Goal: Feedback & Contribution: Submit feedback/report problem

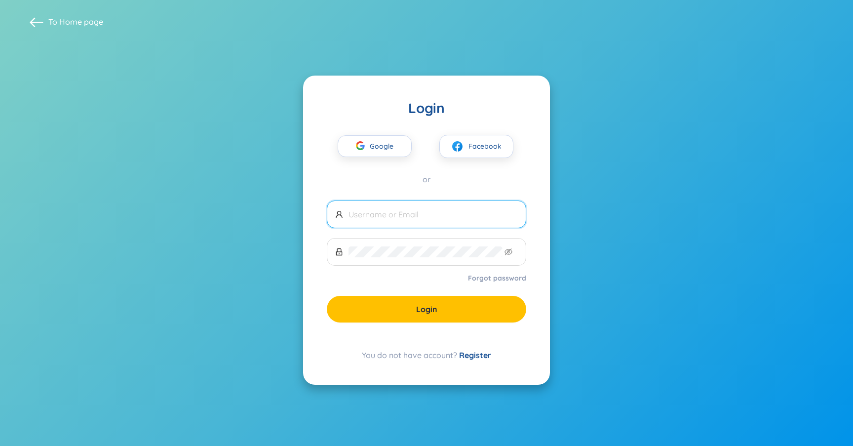
click at [443, 221] on span at bounding box center [427, 215] width 200 height 28
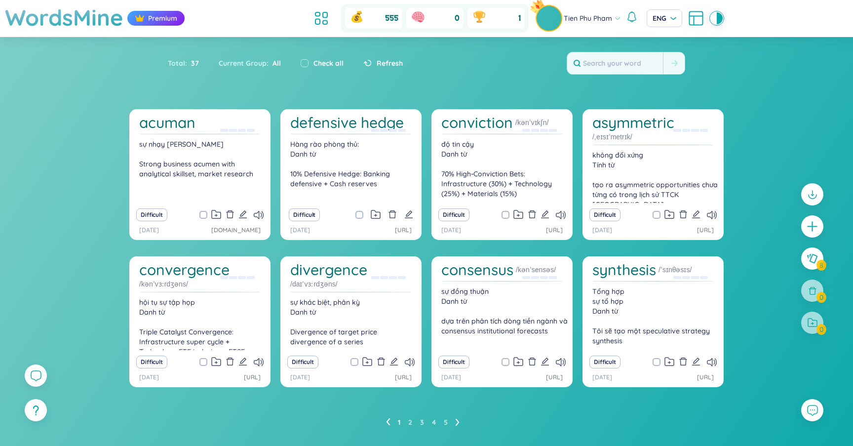
click at [255, 209] on div "Difficult" at bounding box center [199, 215] width 131 height 14
click at [258, 212] on icon at bounding box center [259, 215] width 10 height 8
click at [456, 421] on icon at bounding box center [458, 421] width 4 height 7
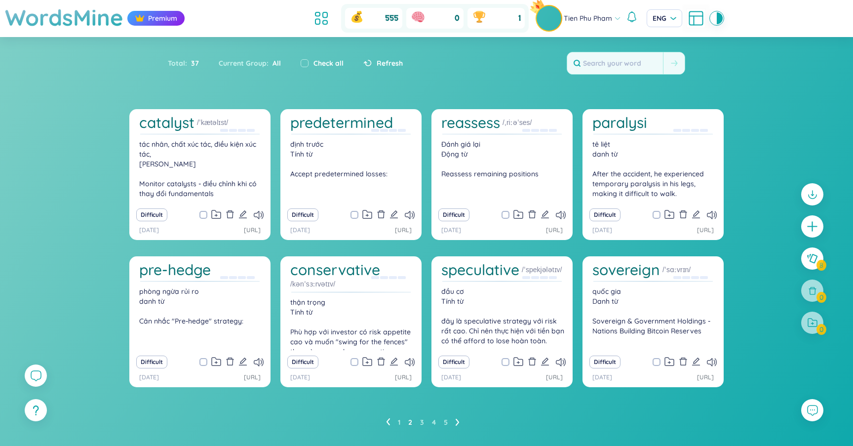
click at [425, 418] on ul "1 2 3 4 5" at bounding box center [426, 422] width 81 height 16
click at [423, 421] on link "3" at bounding box center [422, 422] width 4 height 15
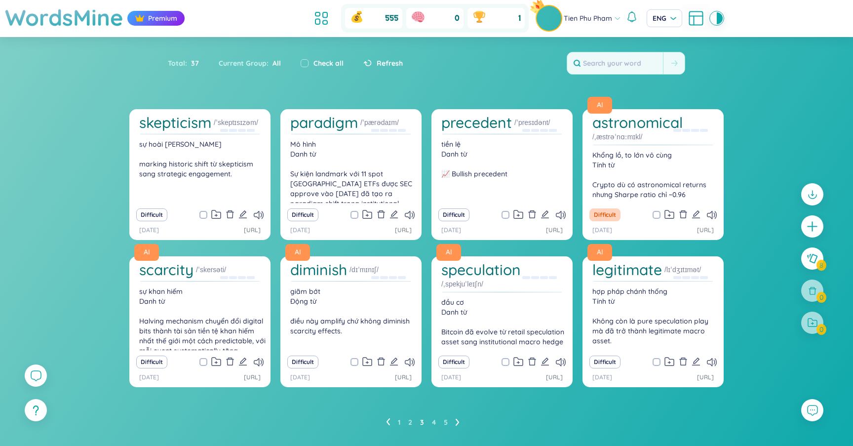
click at [201, 214] on span at bounding box center [204, 215] width 8 height 8
click at [204, 214] on input "checkbox" at bounding box center [208, 215] width 8 height 8
checkbox input "true"
click at [357, 213] on input "checkbox" at bounding box center [360, 215] width 8 height 8
checkbox input "true"
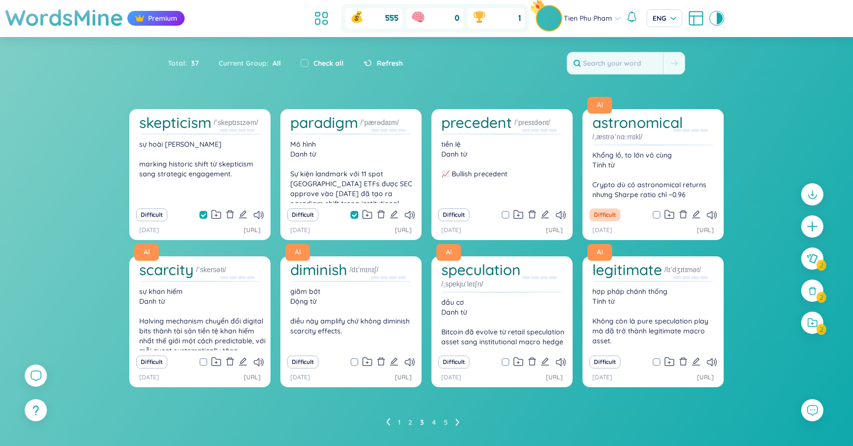
click at [503, 211] on span at bounding box center [506, 215] width 8 height 8
click at [507, 211] on input "checkbox" at bounding box center [511, 215] width 8 height 8
checkbox input "true"
click at [389, 423] on icon at bounding box center [388, 421] width 4 height 7
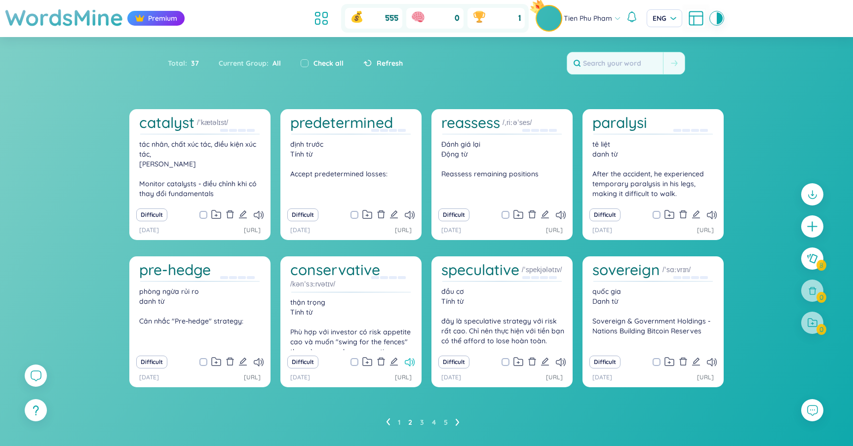
scroll to position [23, 0]
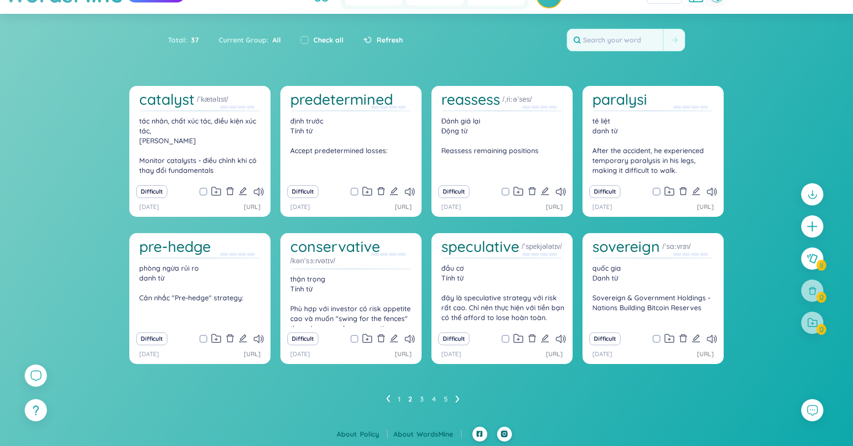
click at [504, 332] on div "Difficult" at bounding box center [502, 339] width 131 height 14
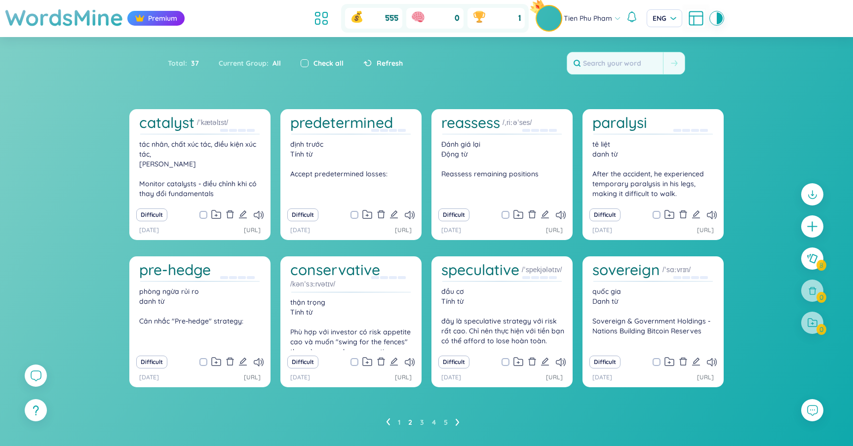
click at [302, 62] on input "checkbox" at bounding box center [305, 63] width 8 height 8
checkbox input "true"
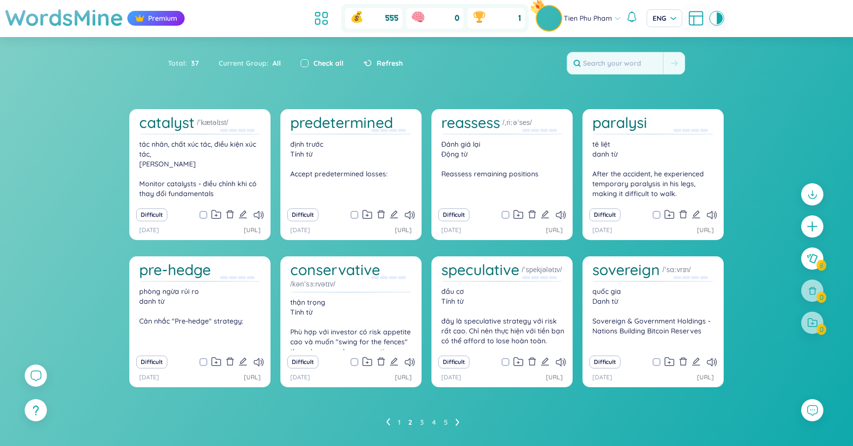
checkbox input "true"
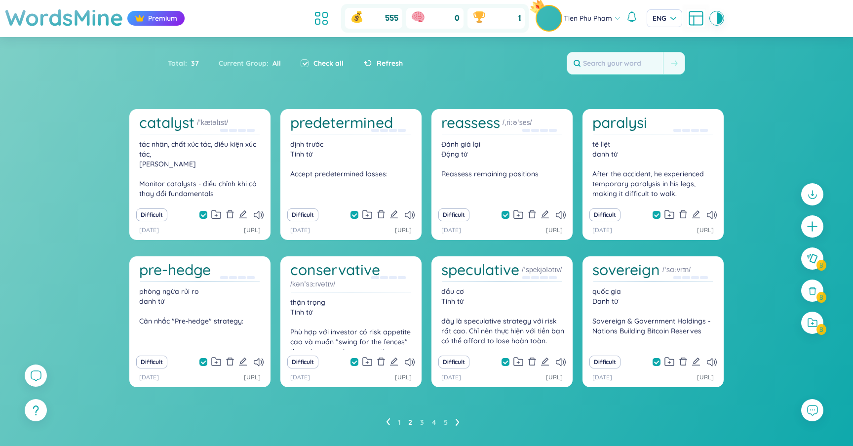
click at [458, 418] on icon at bounding box center [458, 421] width 4 height 7
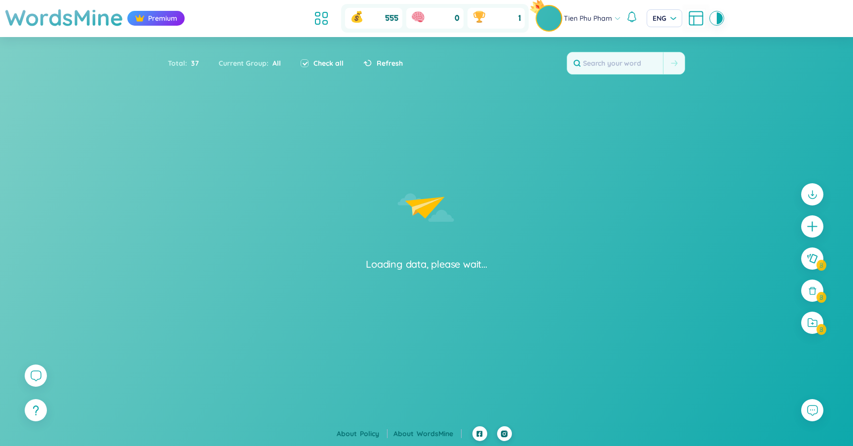
checkbox input "false"
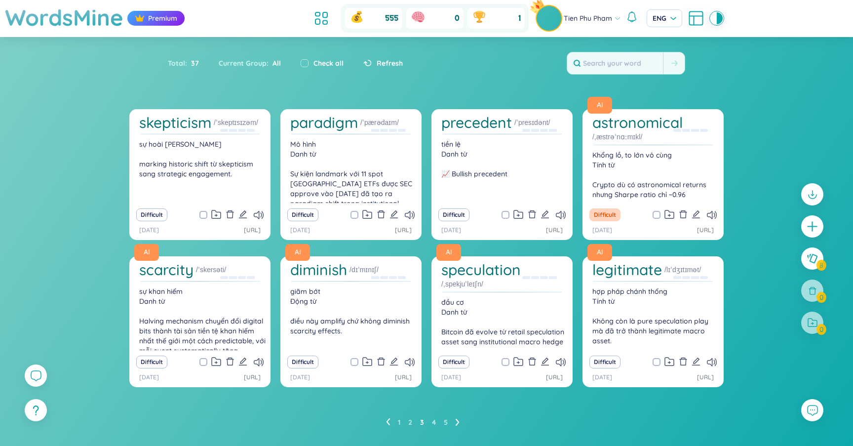
scroll to position [23, 0]
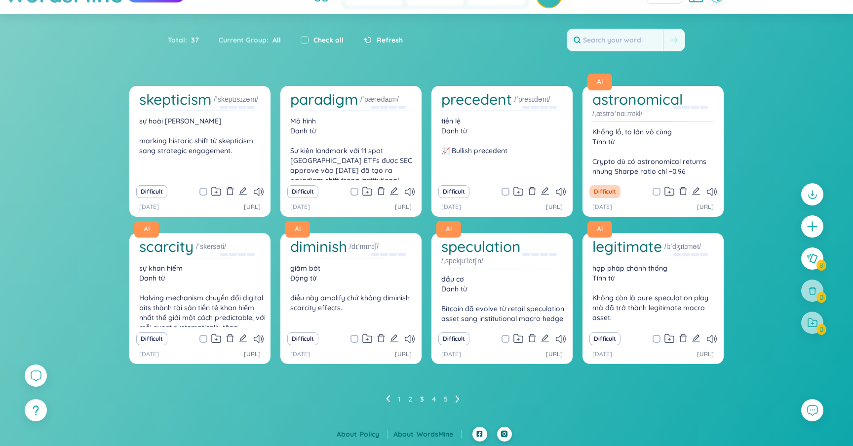
click at [203, 191] on span at bounding box center [204, 192] width 8 height 8
click at [204, 191] on input "checkbox" at bounding box center [208, 192] width 8 height 8
checkbox input "true"
click at [352, 191] on span at bounding box center [355, 192] width 8 height 8
click at [356, 191] on input "checkbox" at bounding box center [360, 192] width 8 height 8
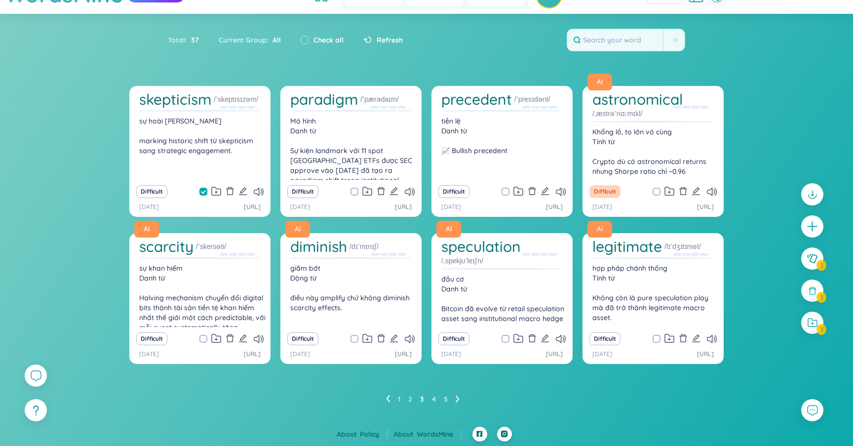
checkbox input "true"
click at [816, 322] on icon at bounding box center [812, 323] width 11 height 10
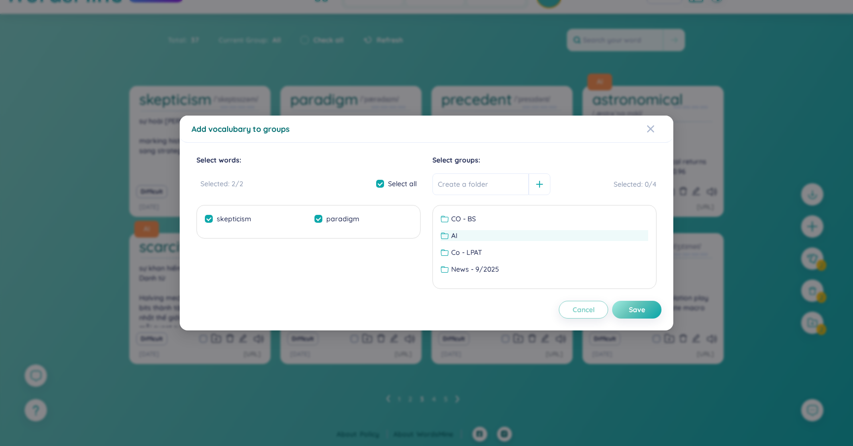
click at [474, 236] on div "AI" at bounding box center [544, 235] width 207 height 11
click at [641, 304] on div "Save" at bounding box center [637, 309] width 16 height 11
checkbox input "false"
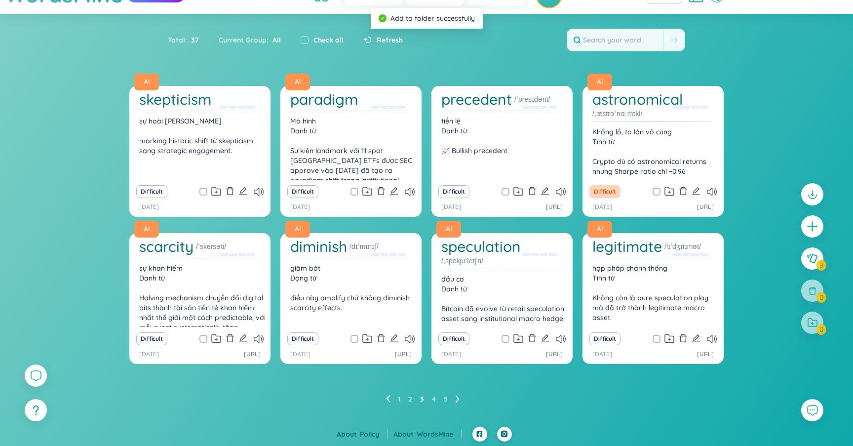
click at [389, 397] on icon at bounding box center [388, 398] width 4 height 7
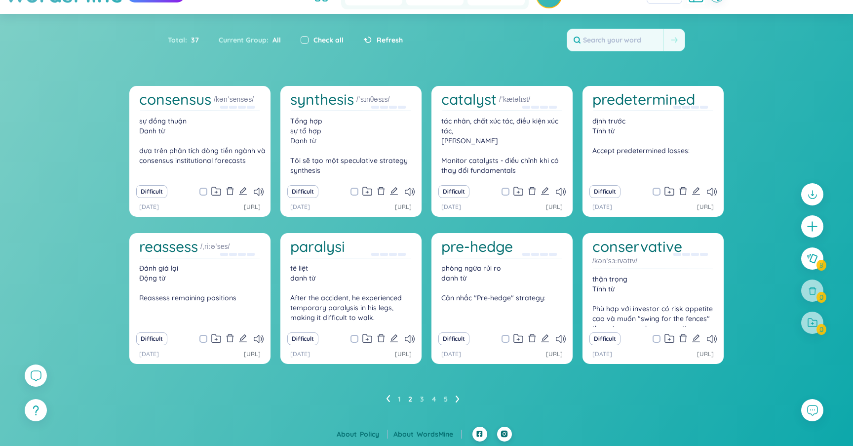
click at [307, 37] on input "checkbox" at bounding box center [305, 40] width 8 height 8
checkbox input "true"
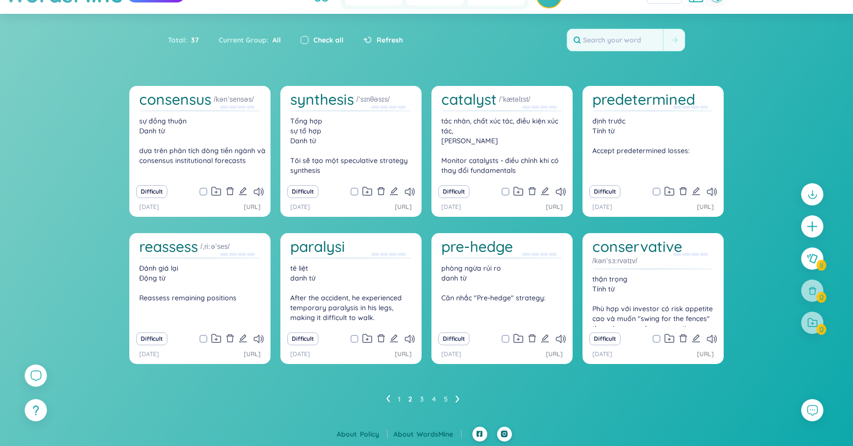
checkbox input "true"
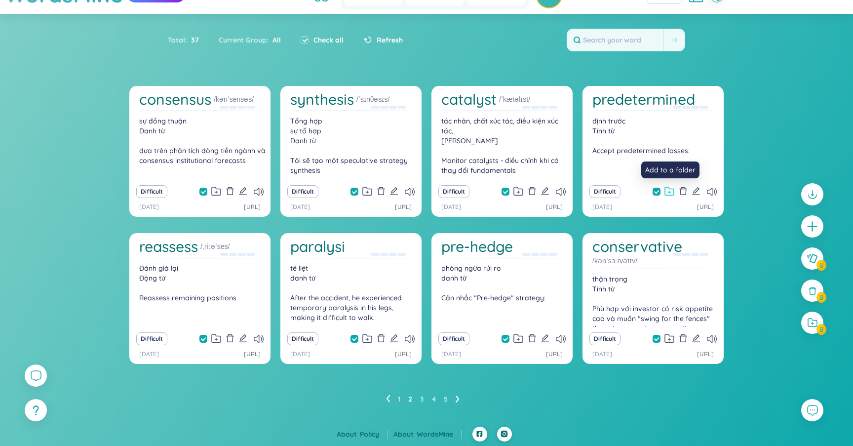
click at [672, 192] on icon at bounding box center [670, 191] width 10 height 9
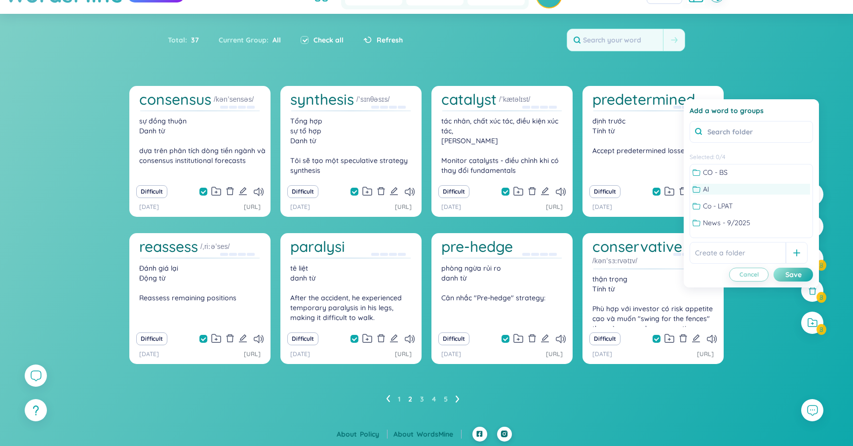
click at [723, 190] on div "AI" at bounding box center [752, 189] width 118 height 11
click at [784, 272] on button "Save" at bounding box center [794, 275] width 40 height 14
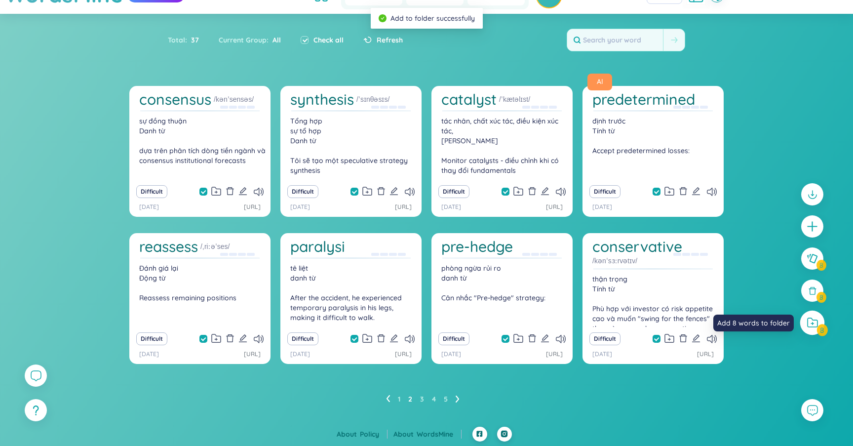
click at [809, 323] on icon at bounding box center [812, 323] width 11 height 10
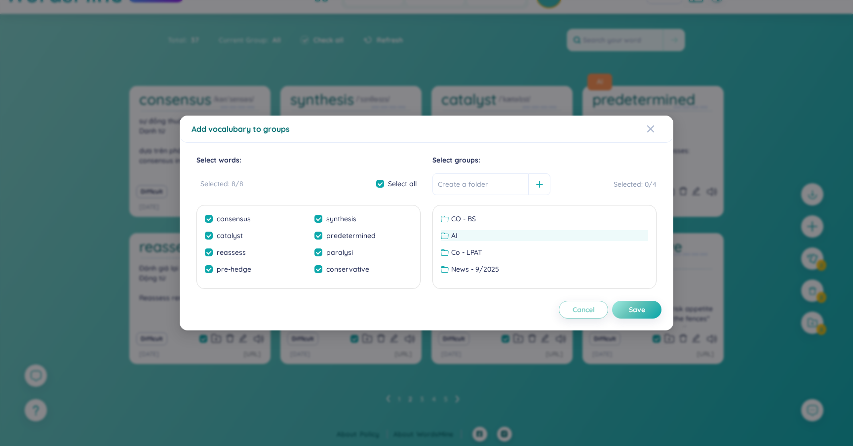
click at [515, 239] on div "AI" at bounding box center [544, 235] width 207 height 11
click at [632, 306] on div "Save" at bounding box center [637, 309] width 16 height 11
checkbox input "false"
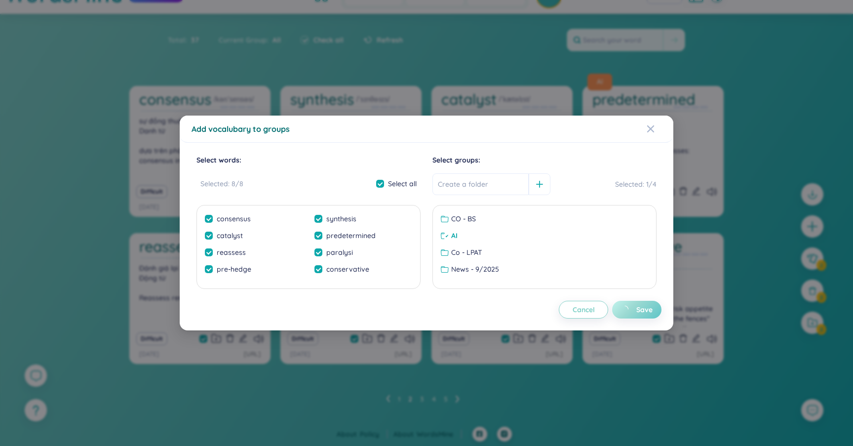
checkbox input "false"
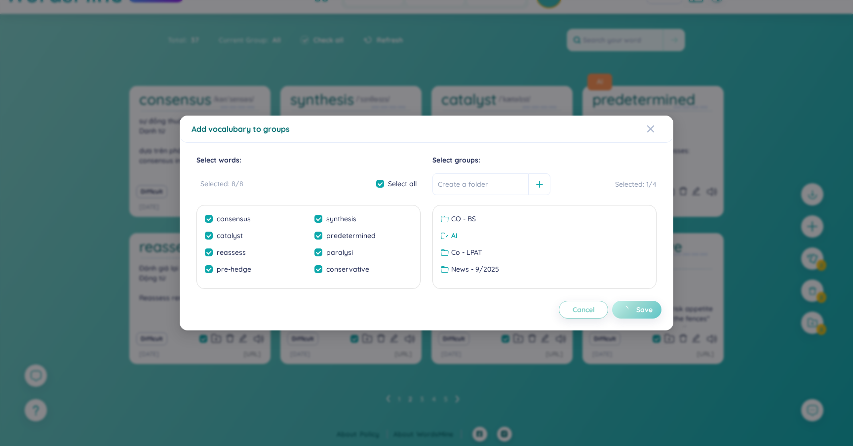
checkbox input "false"
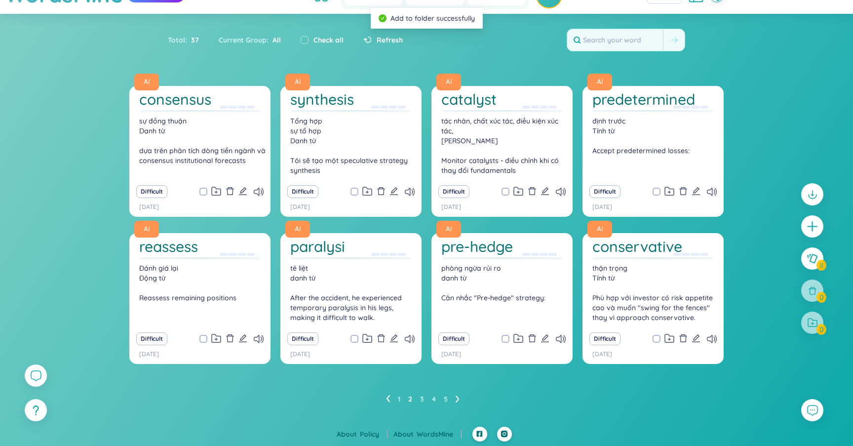
click at [388, 400] on icon at bounding box center [387, 398] width 3 height 7
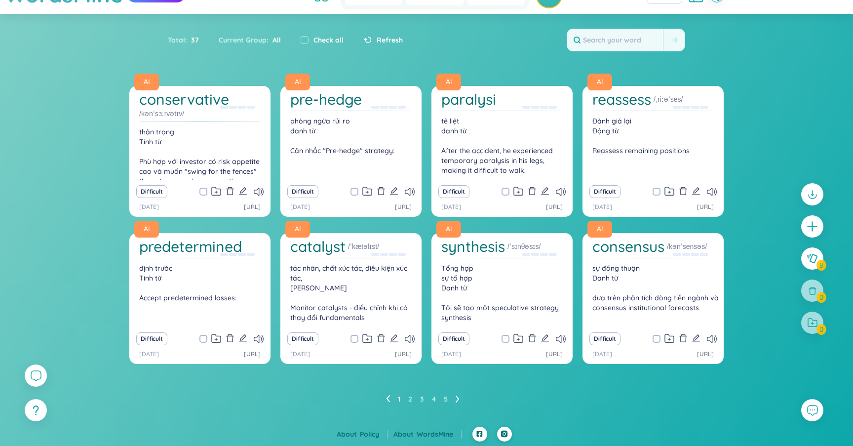
click at [457, 402] on li at bounding box center [458, 399] width 4 height 16
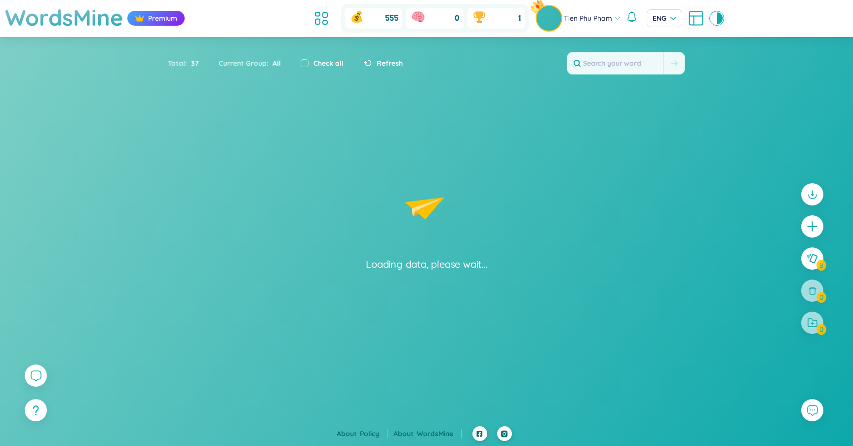
scroll to position [0, 0]
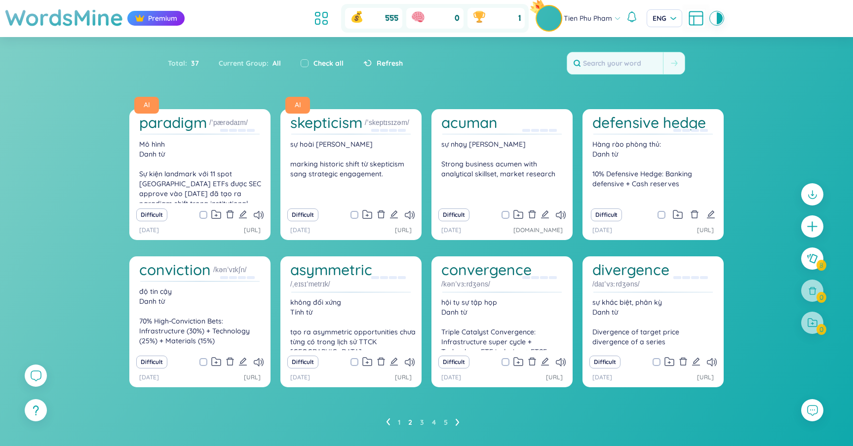
click at [457, 418] on icon at bounding box center [458, 421] width 4 height 7
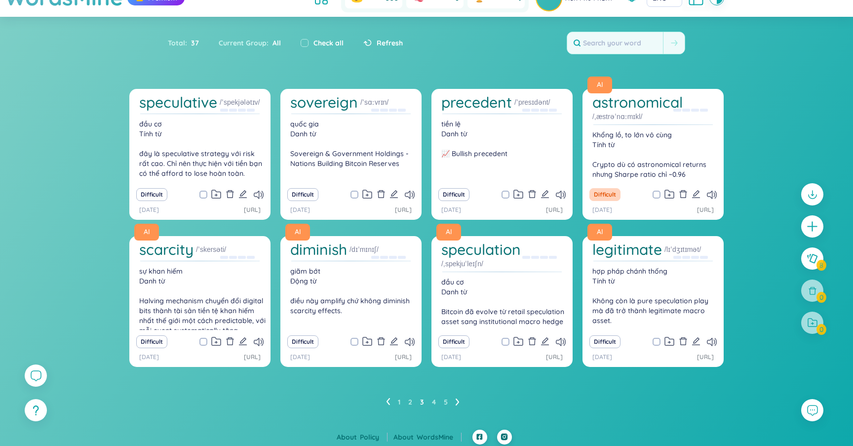
scroll to position [23, 0]
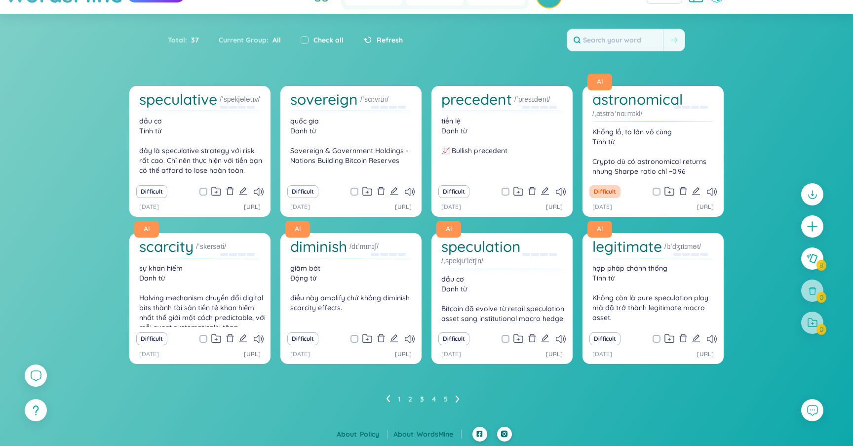
click at [504, 191] on span at bounding box center [506, 192] width 8 height 8
click at [507, 191] on input "checkbox" at bounding box center [511, 192] width 8 height 8
checkbox input "true"
click at [306, 38] on input "checkbox" at bounding box center [305, 40] width 8 height 8
checkbox input "true"
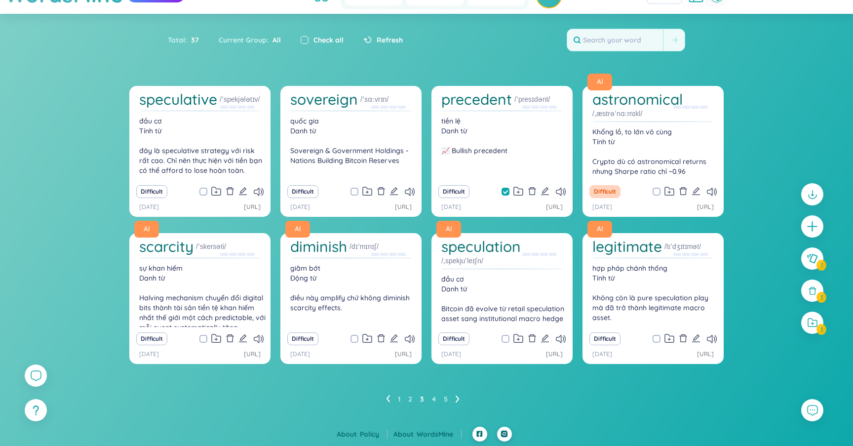
checkbox input "true"
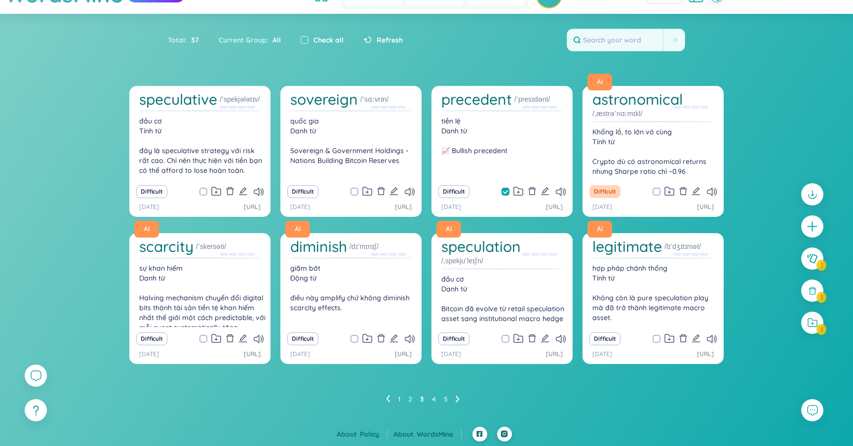
checkbox input "true"
click at [808, 321] on icon at bounding box center [812, 323] width 11 height 10
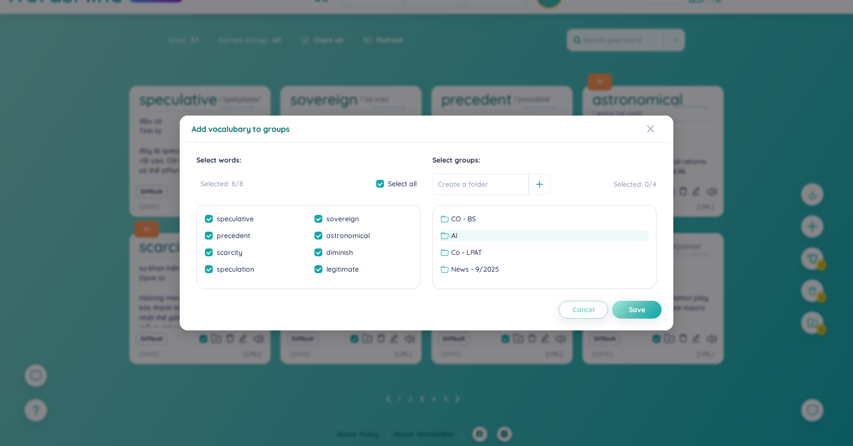
click at [453, 232] on span "AI" at bounding box center [454, 235] width 6 height 11
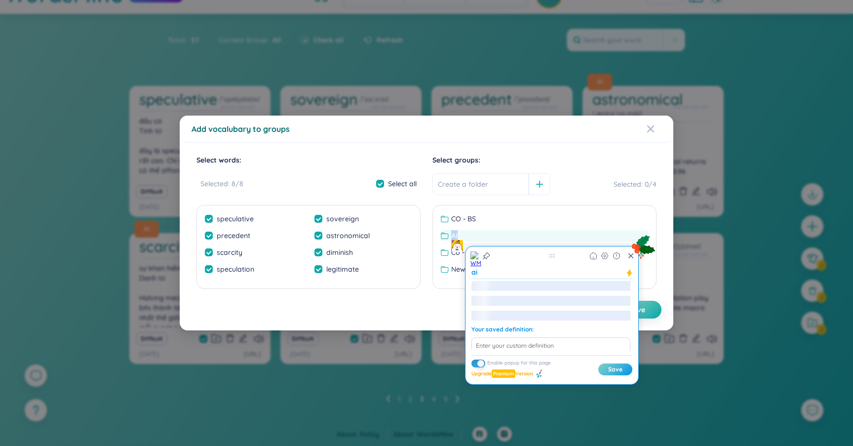
click at [453, 232] on span "AI" at bounding box center [454, 235] width 6 height 11
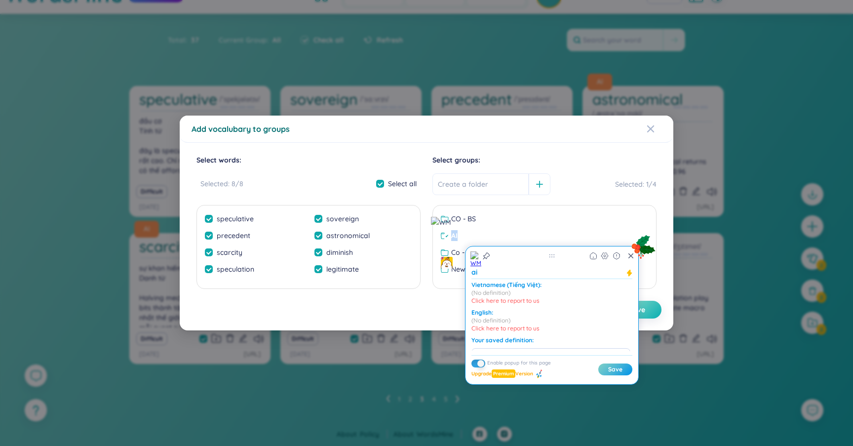
click at [653, 310] on button "Save" at bounding box center [636, 310] width 49 height 18
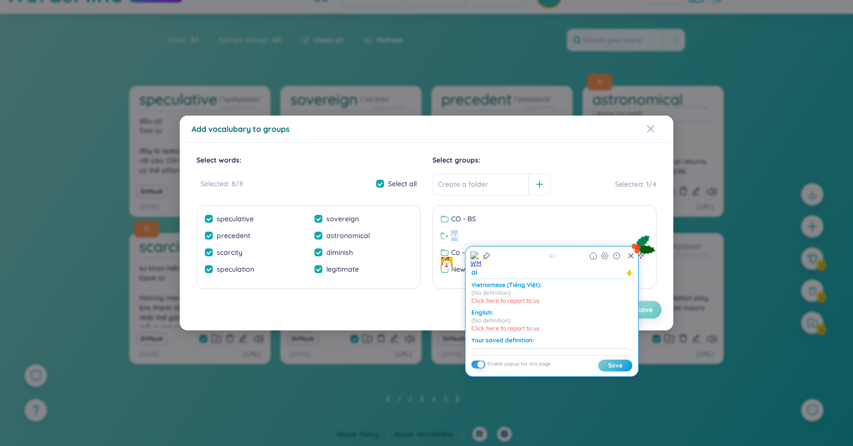
checkbox input "false"
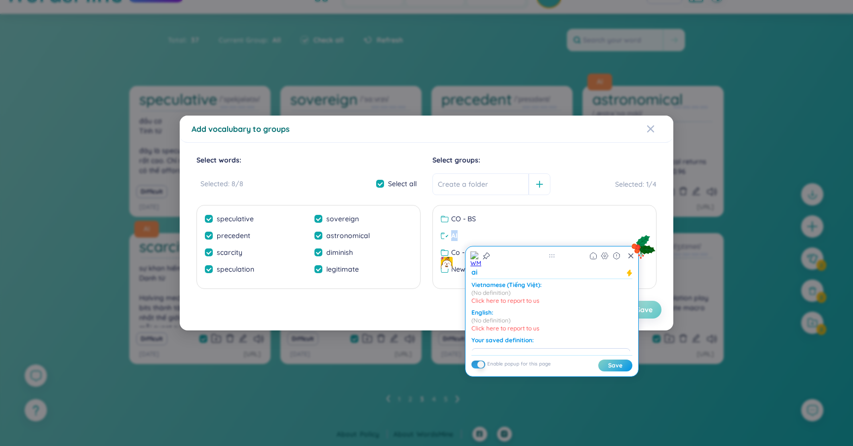
checkbox input "false"
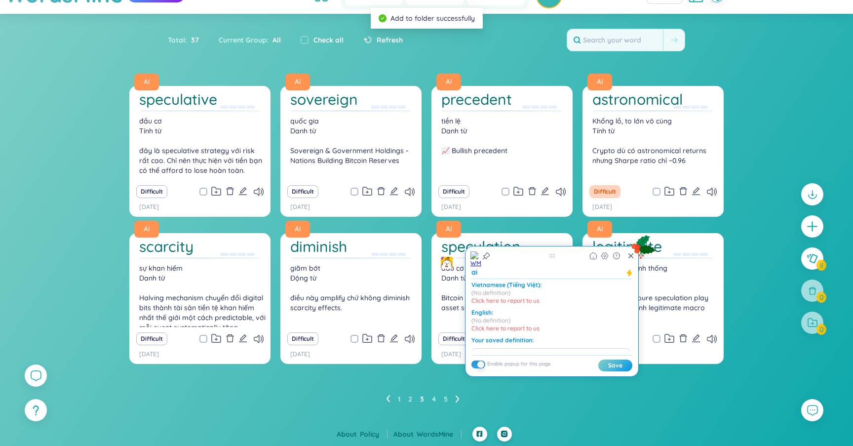
click at [387, 398] on icon at bounding box center [387, 398] width 3 height 7
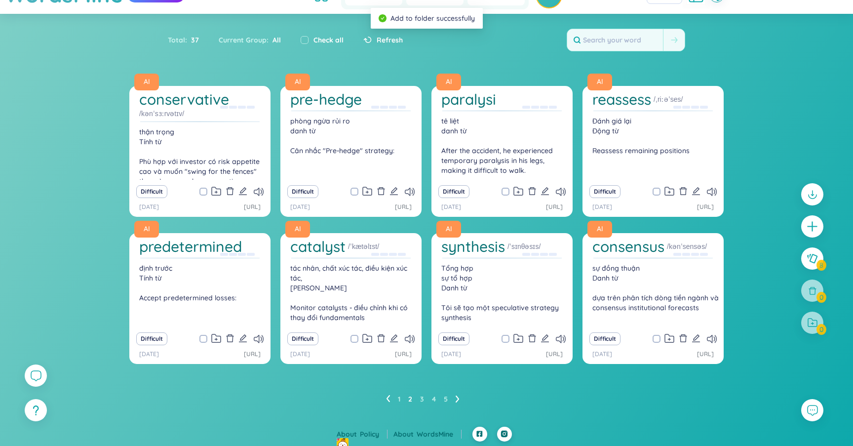
scroll to position [27, 0]
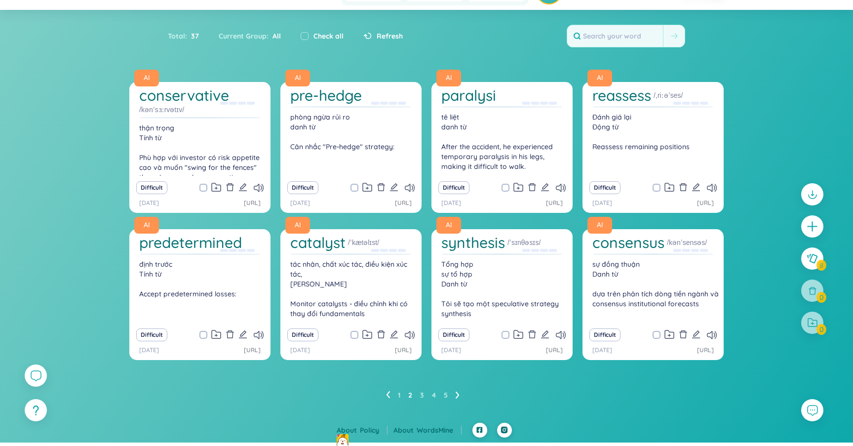
click at [390, 393] on ul "1 2 3 4 5" at bounding box center [426, 395] width 81 height 16
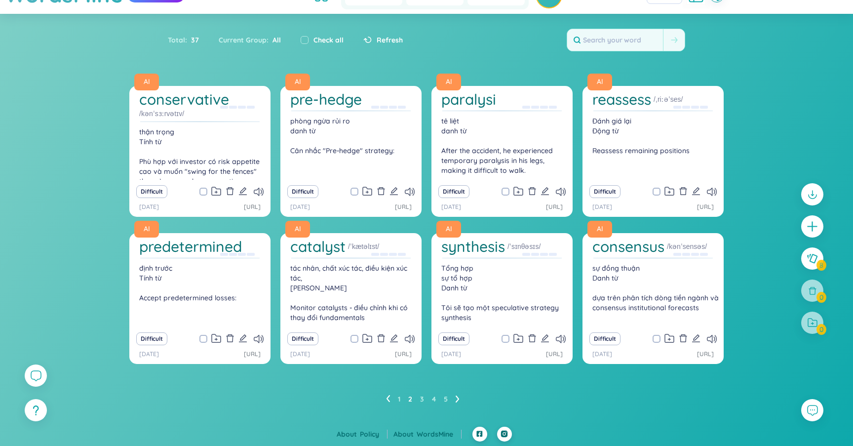
click at [386, 394] on li at bounding box center [388, 399] width 4 height 16
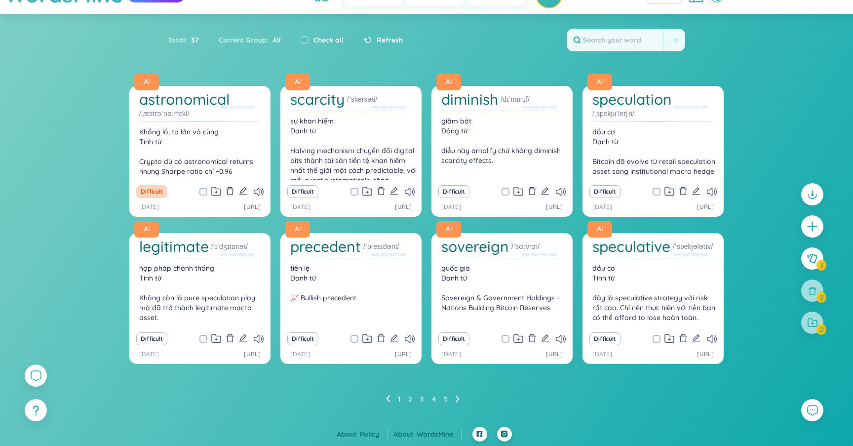
click at [456, 398] on icon at bounding box center [458, 398] width 4 height 7
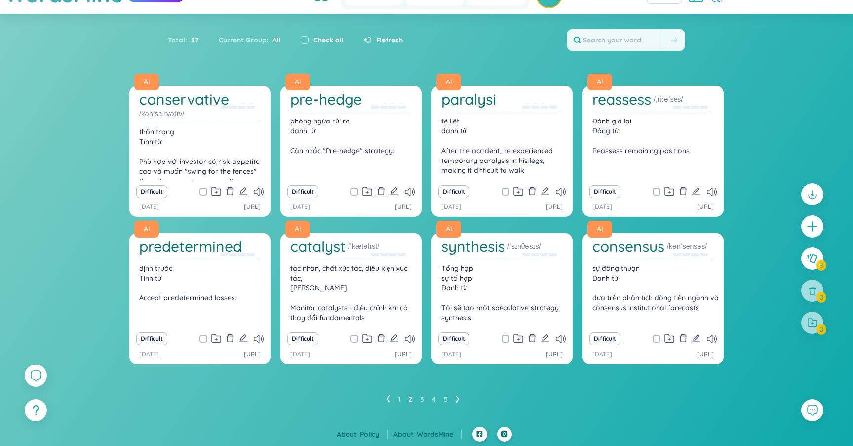
click at [454, 401] on ul "1 2 3 4 5" at bounding box center [426, 399] width 81 height 16
click at [456, 399] on icon at bounding box center [458, 398] width 4 height 7
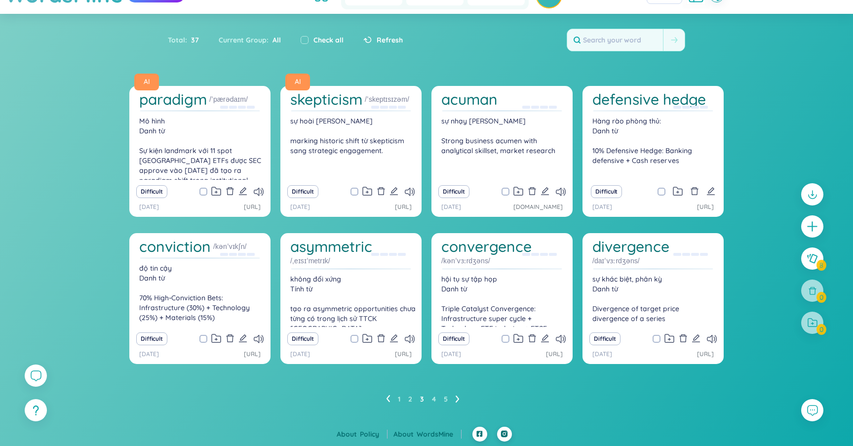
click at [509, 188] on input "checkbox" at bounding box center [511, 192] width 8 height 8
checkbox input "true"
click at [518, 194] on icon at bounding box center [519, 191] width 10 height 9
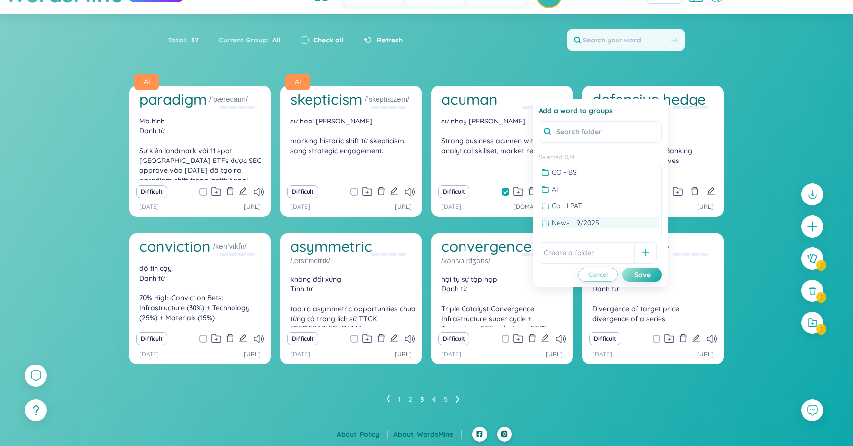
click at [598, 219] on span "News - 9/2025" at bounding box center [575, 222] width 47 height 11
click at [638, 274] on div "Save" at bounding box center [643, 274] width 16 height 11
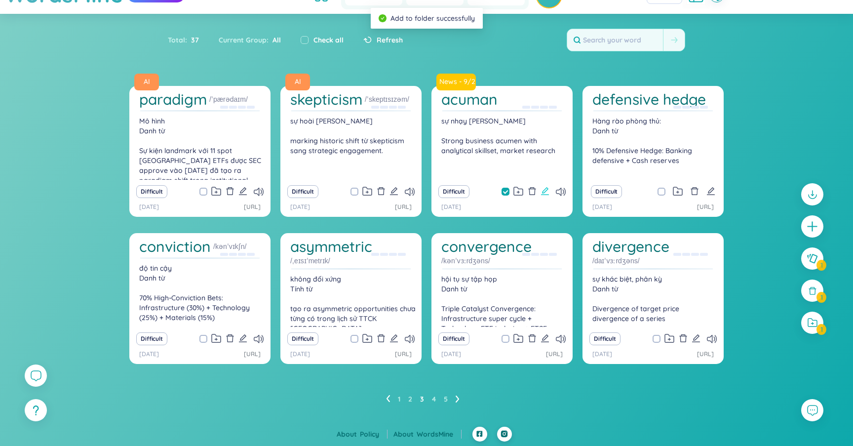
click at [545, 190] on icon "edit" at bounding box center [545, 191] width 9 height 9
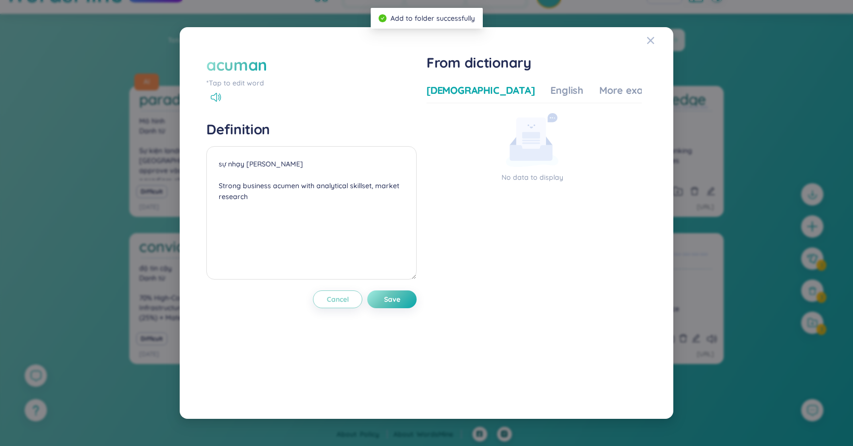
click at [254, 64] on div "acuman" at bounding box center [236, 65] width 61 height 22
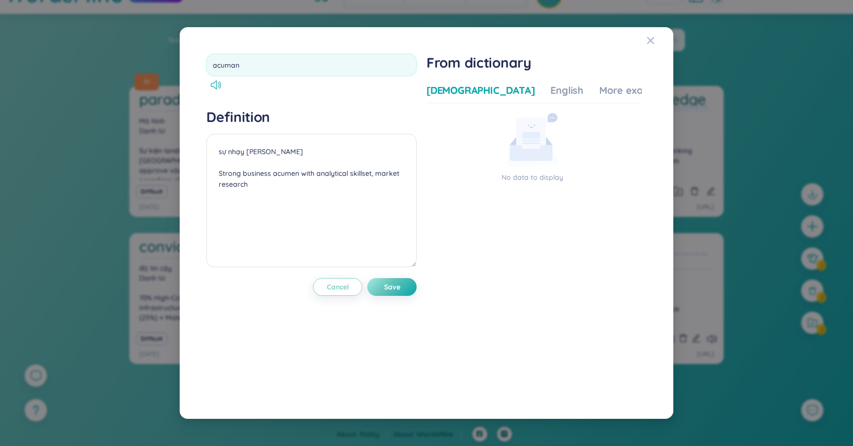
click at [254, 64] on input "acuman" at bounding box center [311, 65] width 210 height 22
type input "acumen"
click at [390, 284] on div "acumen Definition sự nhạy bén Danh từ Strong business acumen with analytical s…" at bounding box center [311, 223] width 210 height 338
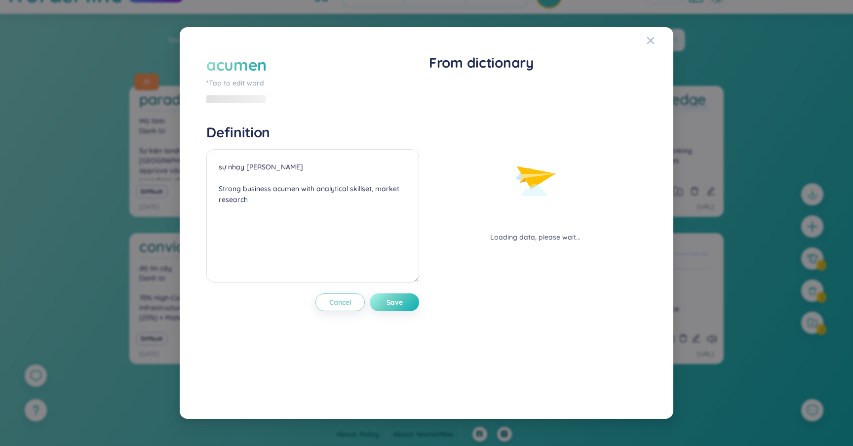
click at [397, 297] on button "Save" at bounding box center [394, 302] width 49 height 18
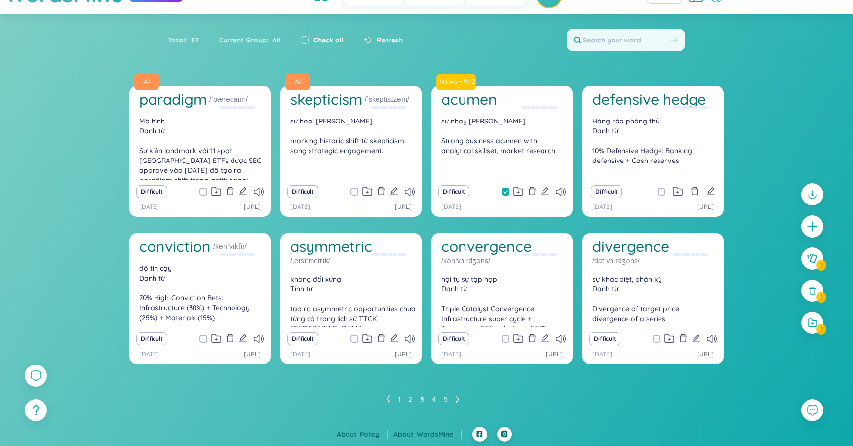
click at [667, 193] on input "checkbox" at bounding box center [667, 192] width 8 height 8
checkbox input "true"
click at [310, 41] on div "Check all" at bounding box center [322, 40] width 43 height 11
click at [308, 41] on div "Check all" at bounding box center [322, 40] width 43 height 11
click at [306, 40] on input "checkbox" at bounding box center [305, 40] width 8 height 8
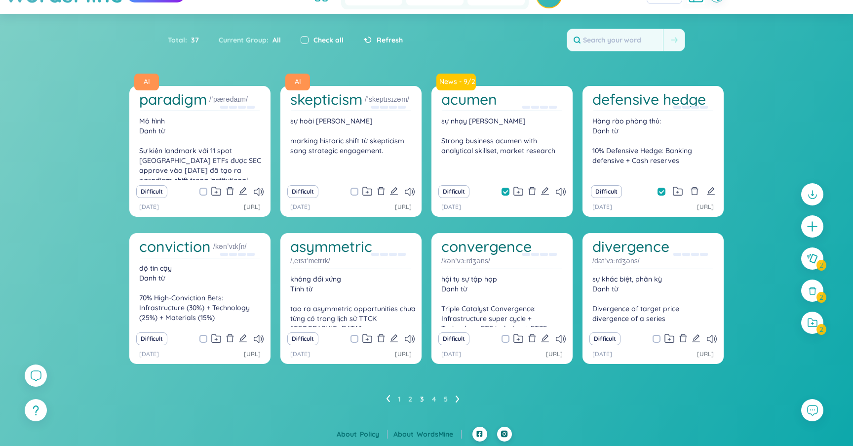
checkbox input "true"
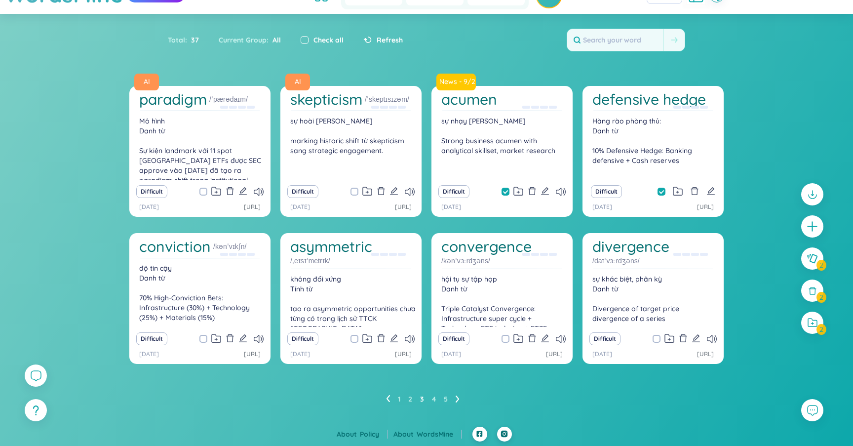
checkbox input "true"
click at [507, 190] on input "checkbox" at bounding box center [511, 192] width 8 height 8
checkbox input "false"
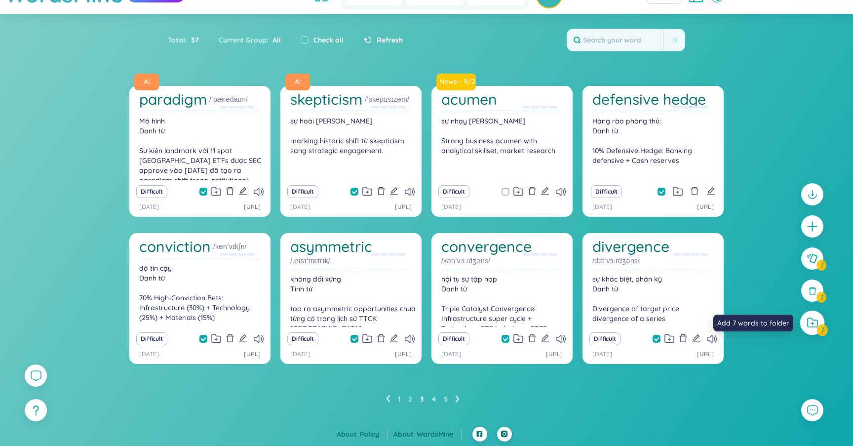
click at [810, 321] on icon at bounding box center [812, 323] width 11 height 10
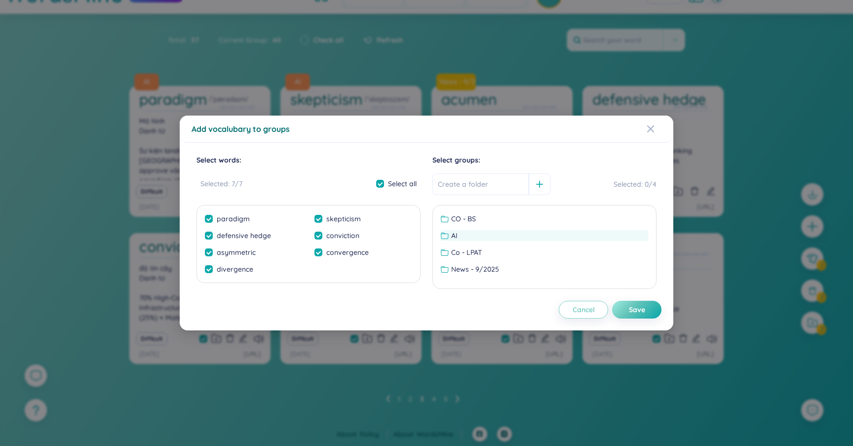
click at [481, 241] on div "AI" at bounding box center [544, 235] width 207 height 11
click at [642, 309] on div "Save" at bounding box center [637, 309] width 16 height 11
checkbox input "false"
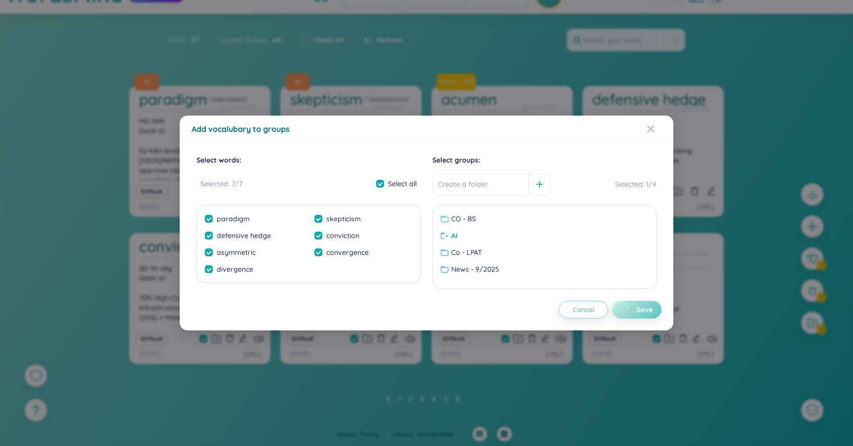
checkbox input "false"
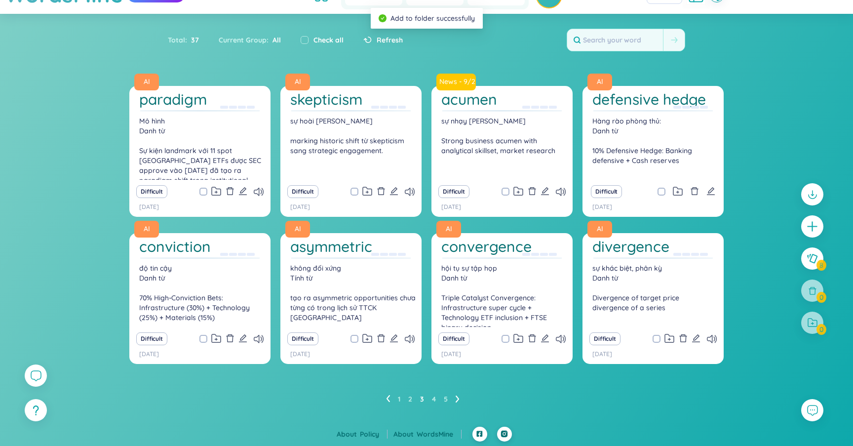
click at [458, 398] on icon at bounding box center [458, 398] width 4 height 7
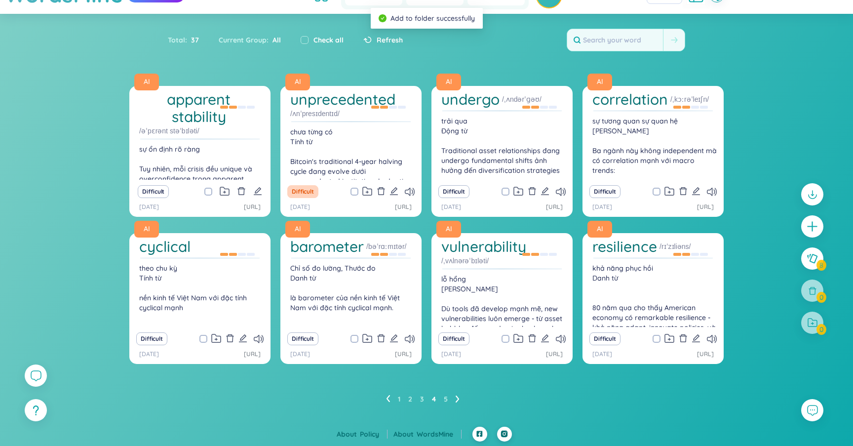
click at [460, 395] on ul "1 2 3 4 5" at bounding box center [426, 399] width 81 height 16
click at [457, 398] on icon at bounding box center [458, 398] width 4 height 7
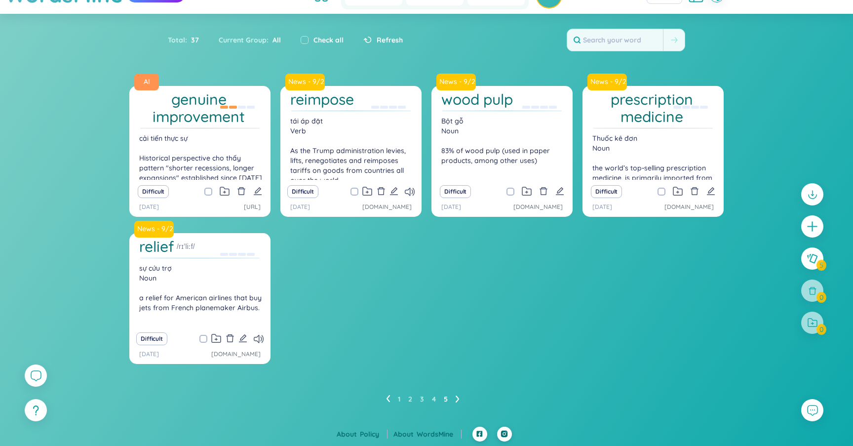
click at [390, 398] on ul "1 2 3 4 5" at bounding box center [426, 399] width 81 height 16
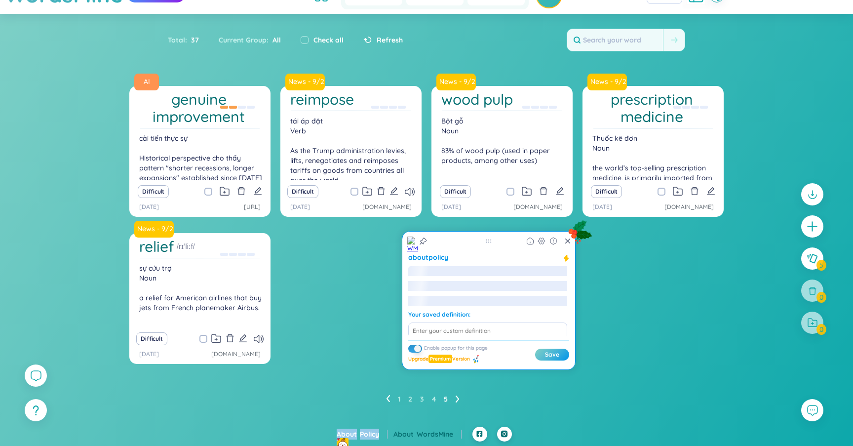
click at [384, 396] on div "1 2 3 4 5" at bounding box center [426, 399] width 595 height 16
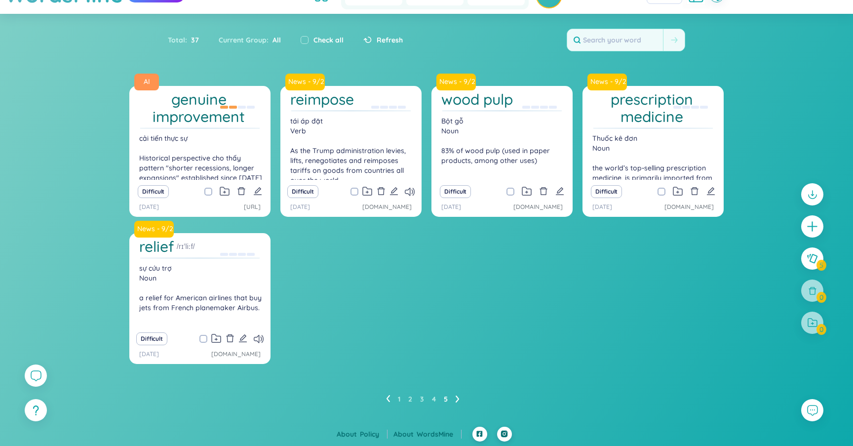
click at [384, 396] on div "1 2 3 4 5" at bounding box center [426, 399] width 595 height 16
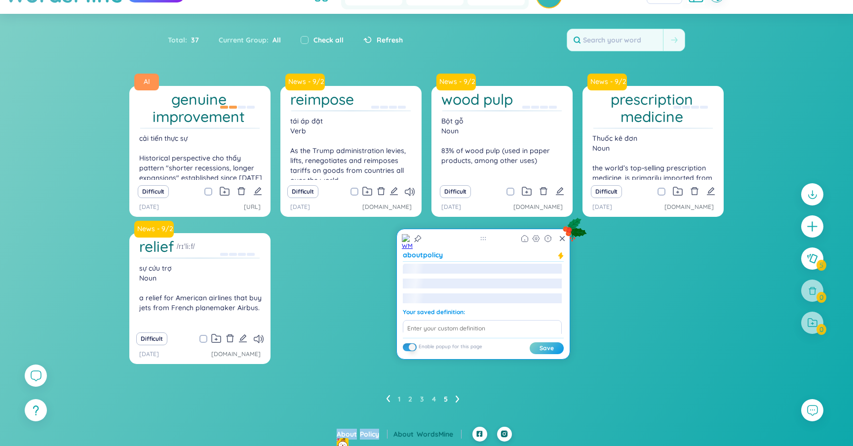
click at [384, 396] on div "1 2 3 4 5" at bounding box center [426, 399] width 595 height 16
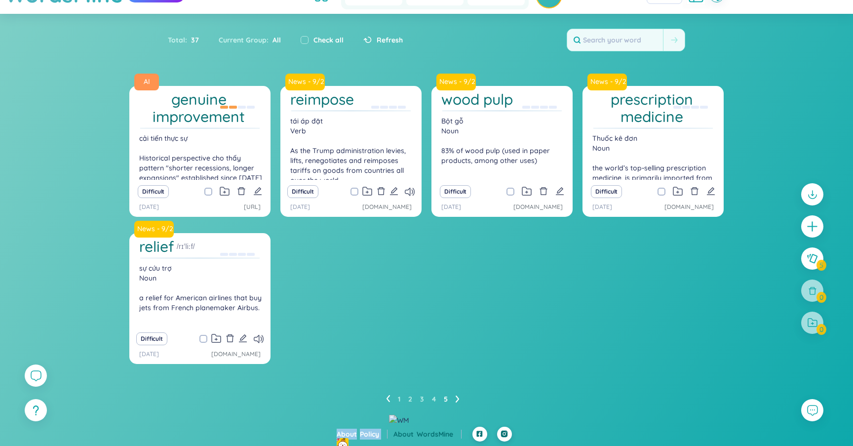
click at [387, 397] on icon at bounding box center [388, 398] width 4 height 7
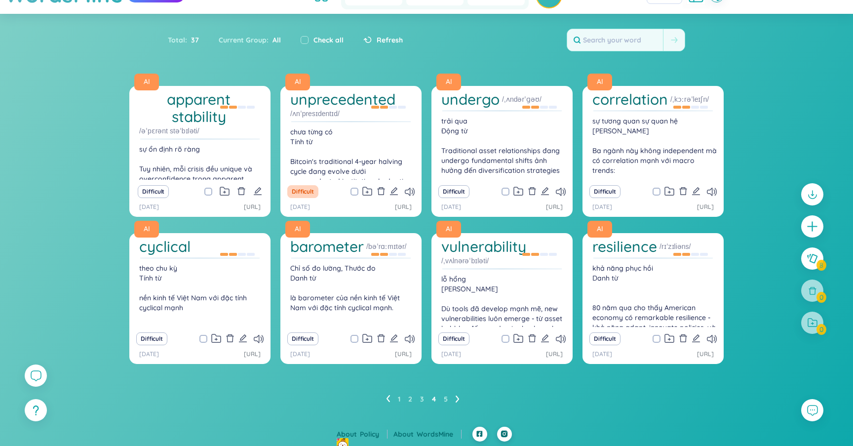
scroll to position [27, 0]
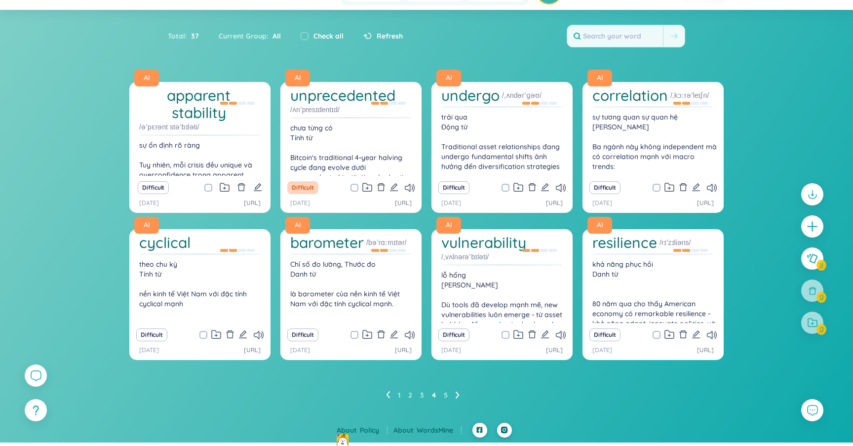
click at [387, 397] on icon at bounding box center [388, 394] width 4 height 7
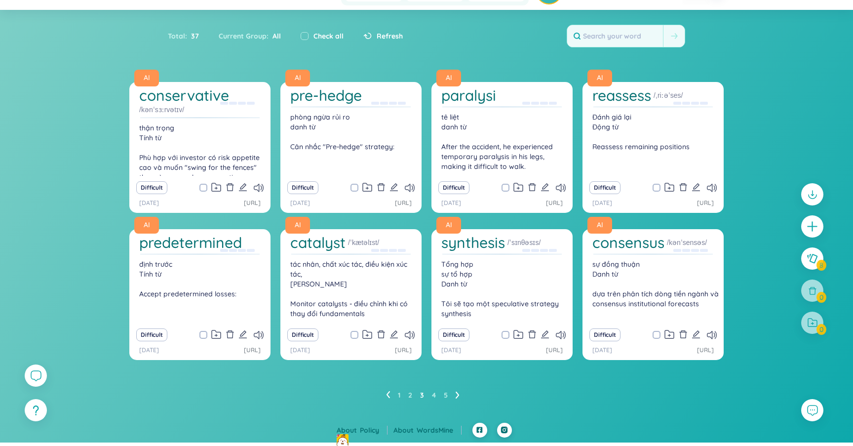
click at [387, 397] on icon at bounding box center [388, 394] width 4 height 7
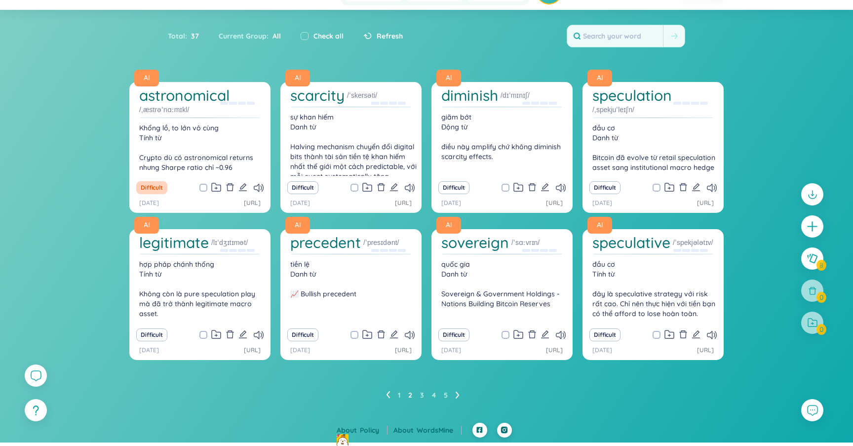
click at [387, 397] on icon at bounding box center [388, 394] width 4 height 7
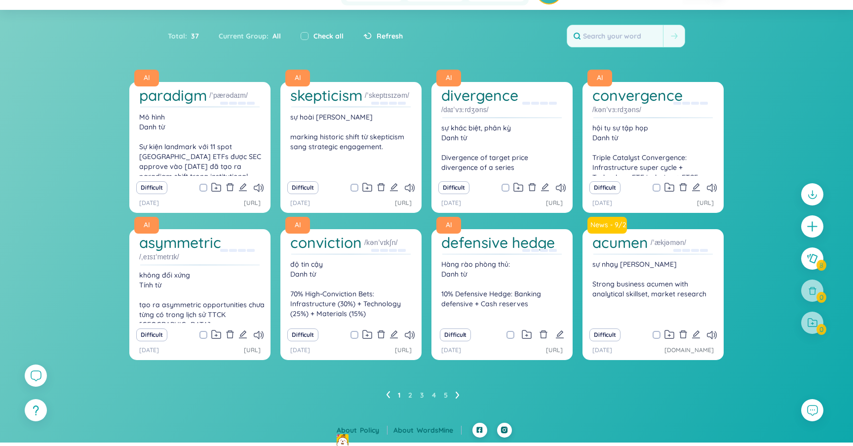
click at [389, 394] on icon at bounding box center [388, 394] width 4 height 7
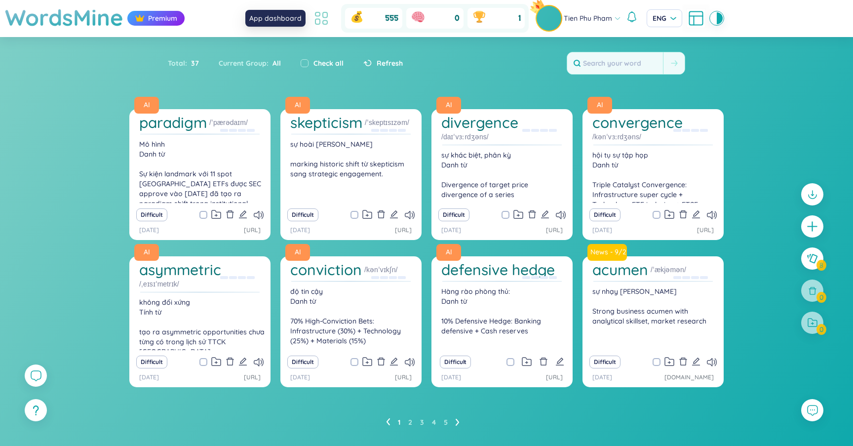
click at [320, 15] on icon at bounding box center [318, 14] width 4 height 4
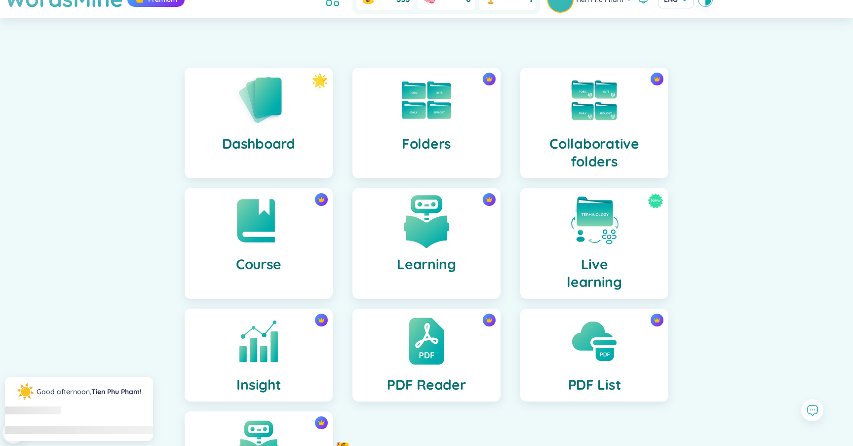
scroll to position [23, 0]
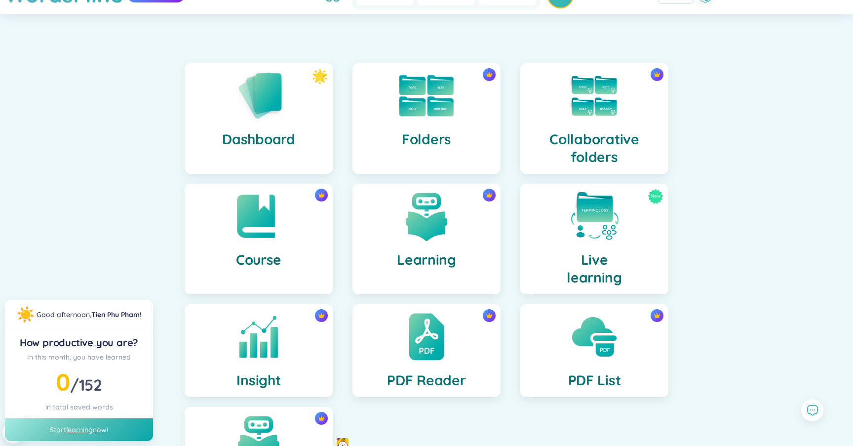
click at [437, 139] on h4 "Folders" at bounding box center [426, 139] width 49 height 18
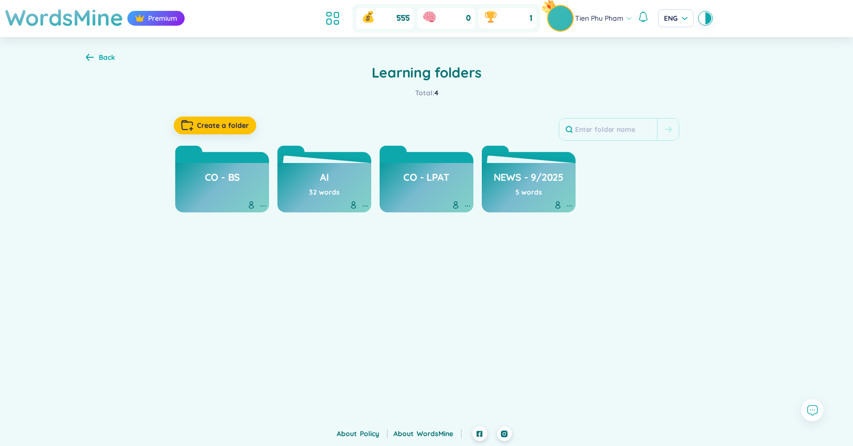
click at [432, 172] on h3 "Co - LPAT" at bounding box center [426, 179] width 46 height 19
click at [466, 206] on icon at bounding box center [465, 205] width 1 height 1
click at [458, 230] on div "Edit folder" at bounding box center [444, 227] width 32 height 11
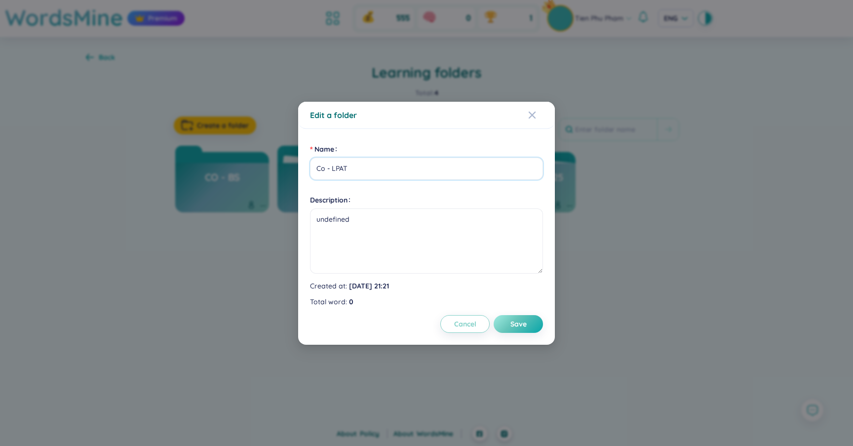
click at [395, 173] on input "Co - LPAT" at bounding box center [426, 169] width 233 height 22
type input "Co - BAFM"
click at [520, 325] on span "Save" at bounding box center [519, 324] width 16 height 10
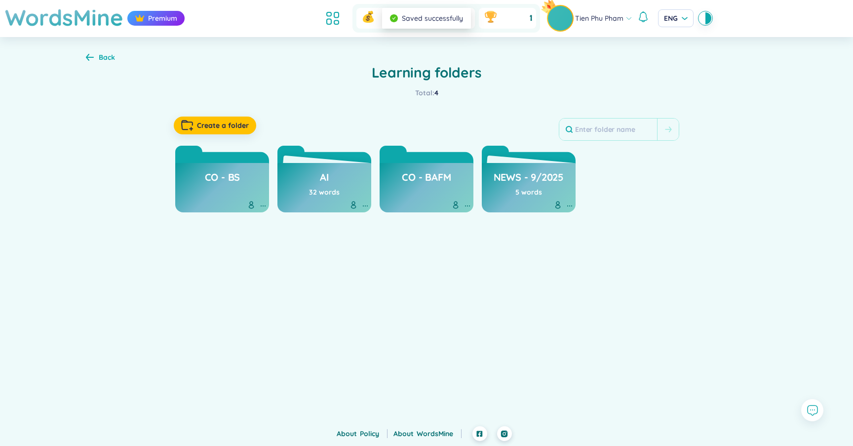
click at [232, 176] on h3 "CO - BS" at bounding box center [223, 179] width 36 height 19
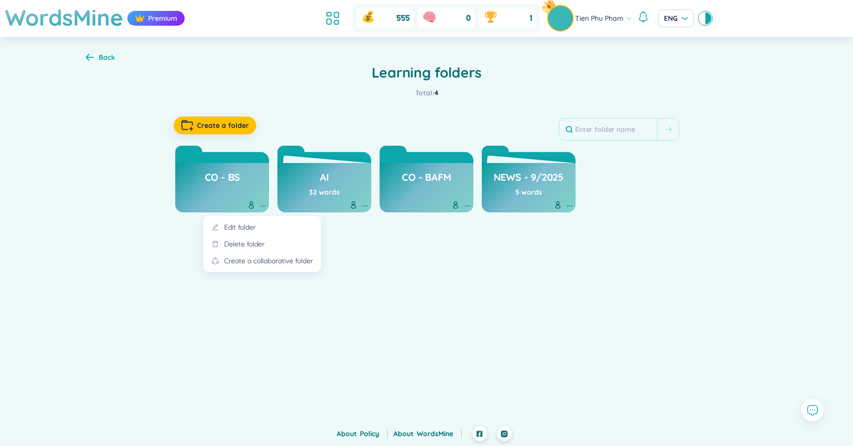
click at [261, 203] on icon at bounding box center [263, 206] width 8 height 8
click at [256, 245] on div "Delete folder" at bounding box center [244, 244] width 40 height 11
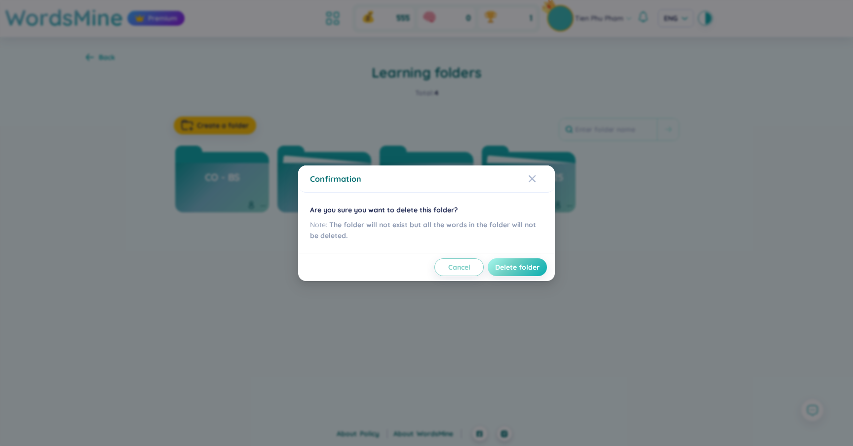
click at [527, 265] on span "Delete folder" at bounding box center [517, 267] width 44 height 10
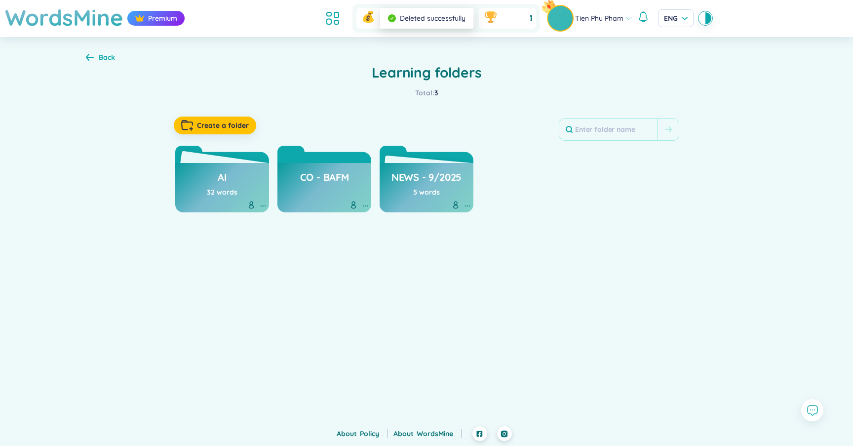
click at [254, 178] on div "AI 32 words" at bounding box center [222, 187] width 94 height 49
click at [233, 179] on div "AI 32 words" at bounding box center [222, 185] width 31 height 35
click at [223, 186] on h3 "AI" at bounding box center [222, 179] width 9 height 19
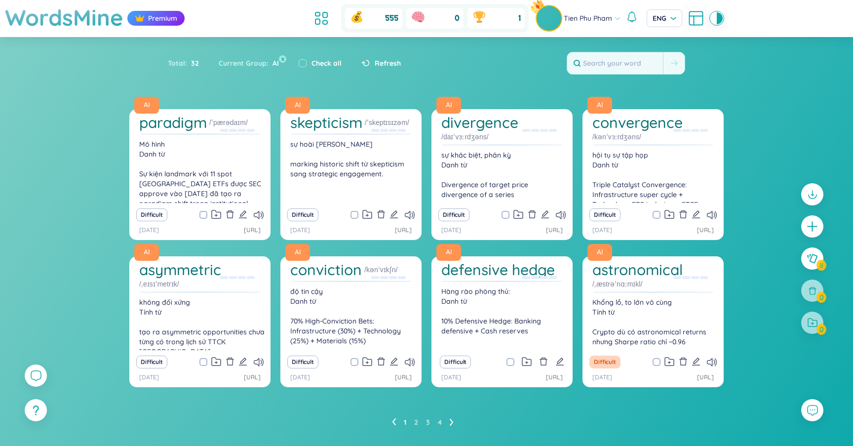
click at [451, 423] on icon at bounding box center [450, 422] width 3 height 7
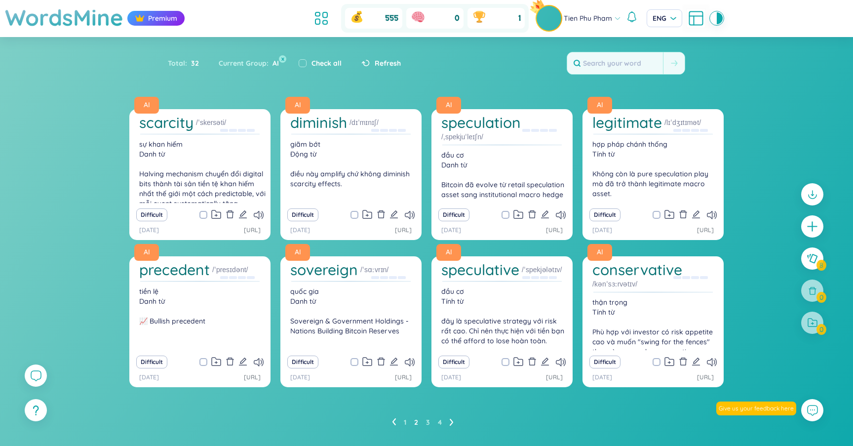
scroll to position [23, 0]
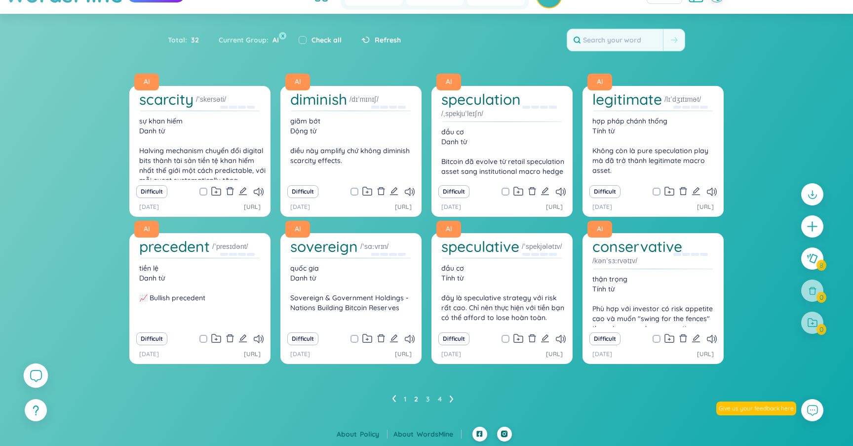
click at [43, 376] on div at bounding box center [36, 375] width 25 height 25
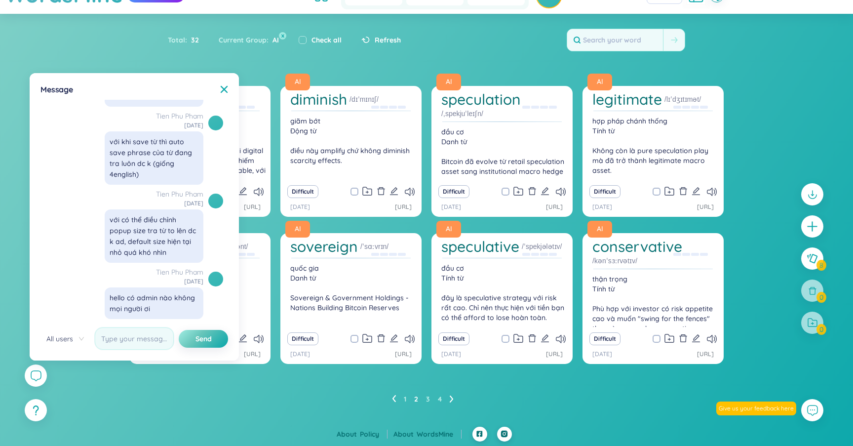
scroll to position [11319, 0]
click at [813, 408] on icon at bounding box center [812, 409] width 13 height 13
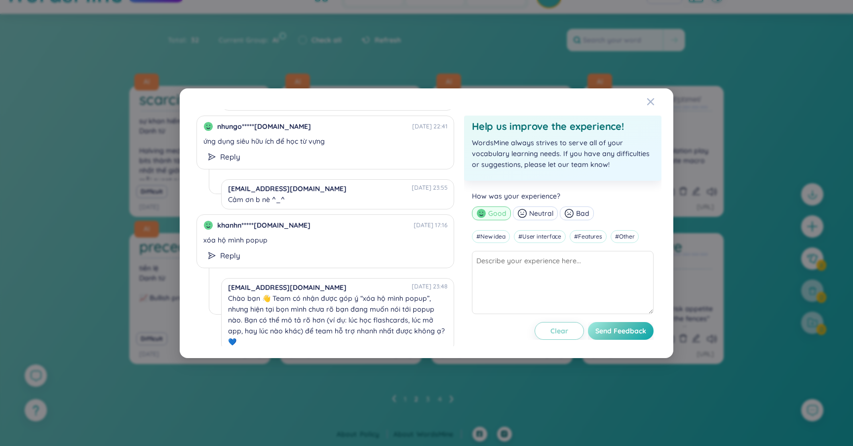
scroll to position [0, 0]
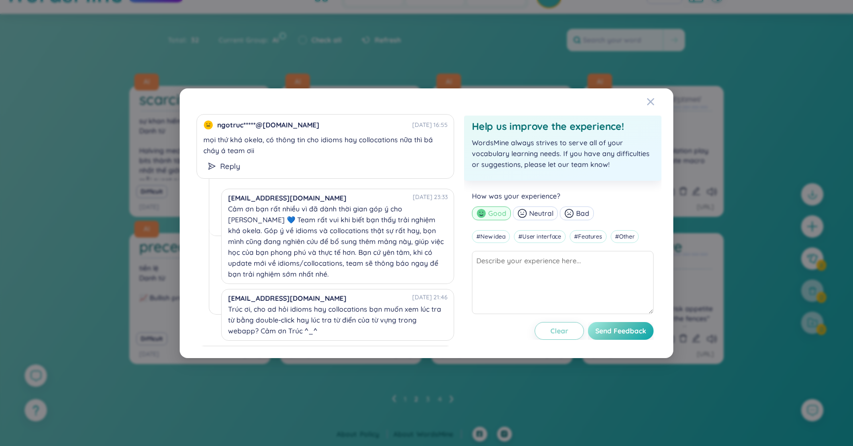
click at [35, 379] on div "ngotruc*****@[DOMAIN_NAME] [DATE] 16:55 mọi thứ khá okela, có thông tin cho idi…" at bounding box center [426, 223] width 853 height 446
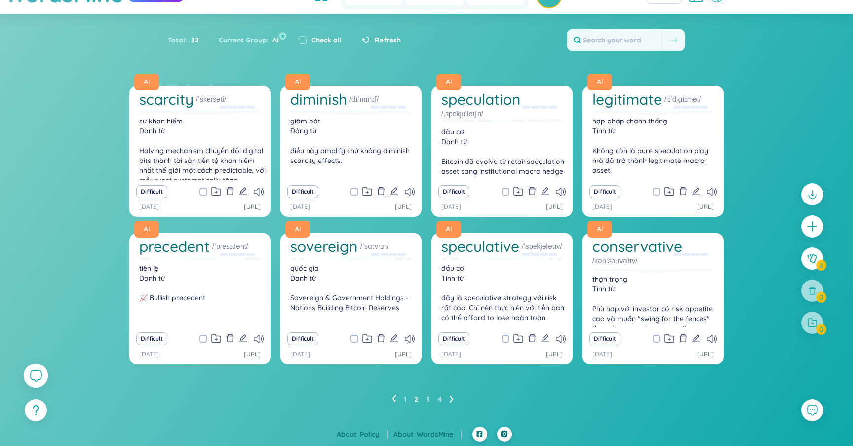
click at [42, 376] on div at bounding box center [36, 375] width 25 height 25
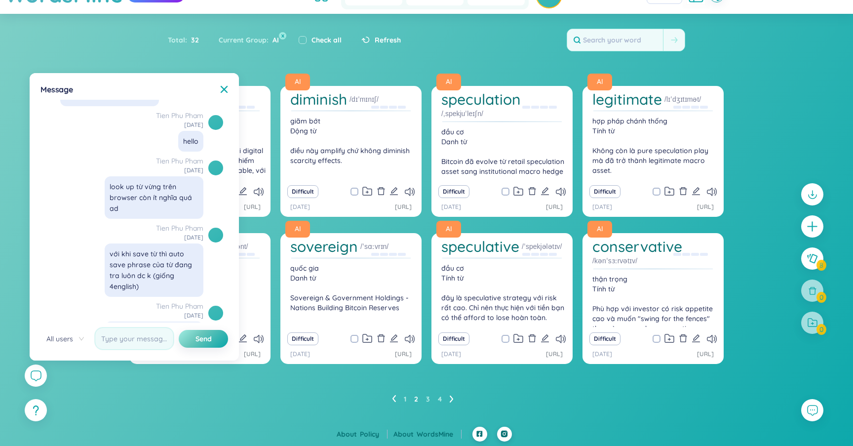
scroll to position [11160, 0]
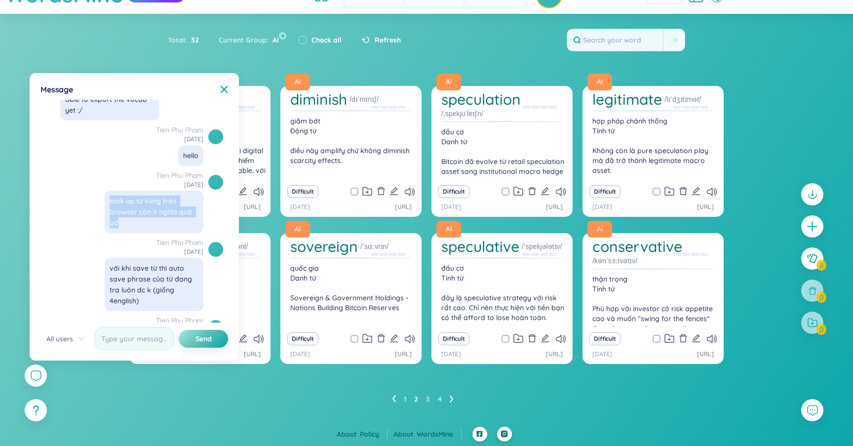
drag, startPoint x: 139, startPoint y: 258, endPoint x: 103, endPoint y: 233, distance: 43.7
click at [105, 233] on div "look up từ vừng trên browser còn ít nghĩa quá ad" at bounding box center [154, 212] width 99 height 42
copy div "look up từ vừng trên browser còn ít nghĩa quá ad"
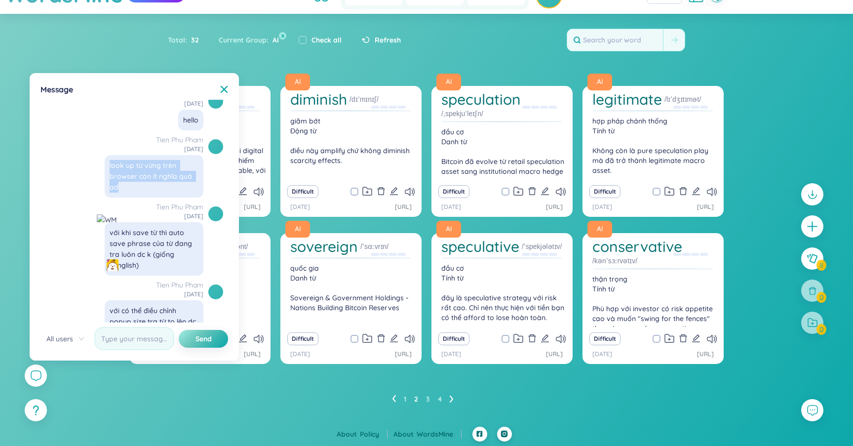
scroll to position [11205, 0]
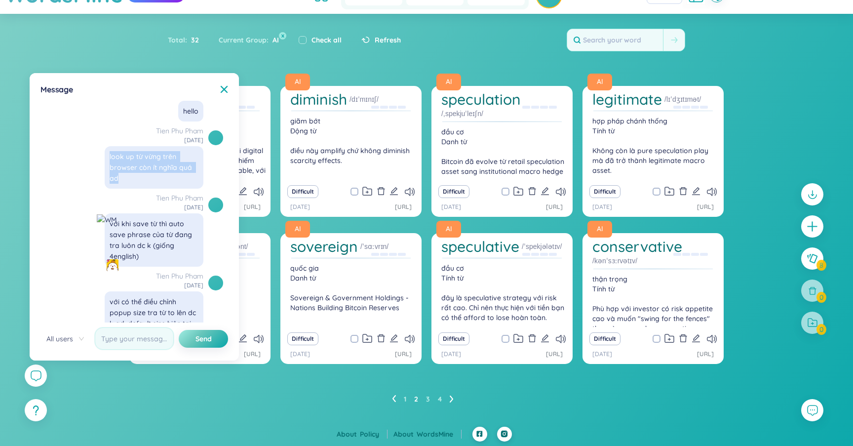
click at [159, 262] on div "với khi save từ thì auto save phrase của từ đang tra luôn dc k (giống 4english)" at bounding box center [154, 239] width 89 height 43
drag, startPoint x: 137, startPoint y: 287, endPoint x: 99, endPoint y: 250, distance: 53.8
click at [99, 250] on div "Tien Phu Pham [DATE] với khi save từ thì auto save phrase của từ đang tra luôn …" at bounding box center [131, 230] width 183 height 74
copy div "với khi save từ thì auto save phrase của từ đang tra luôn dc k (giống 4english)"
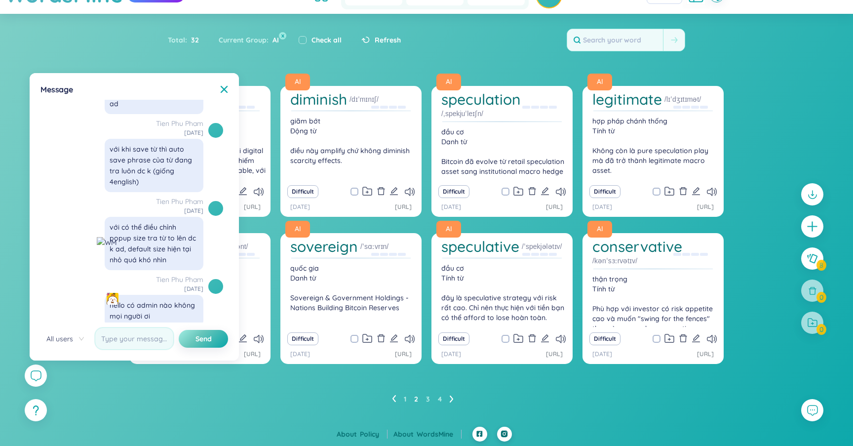
scroll to position [11319, 0]
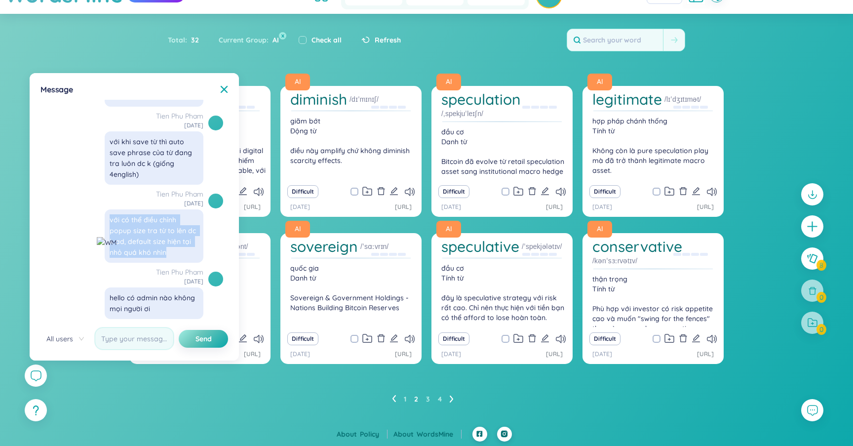
drag, startPoint x: 171, startPoint y: 251, endPoint x: 106, endPoint y: 219, distance: 72.7
click at [106, 219] on div "với có thể điều chỉnh popup size tra từ to lên dc k ad, default size hiện tại n…" at bounding box center [154, 235] width 99 height 53
copy div "với có thể điều chỉnh popup size tra từ to lên dc k ad, default size hiện tại n…"
click at [813, 402] on button at bounding box center [813, 410] width 25 height 25
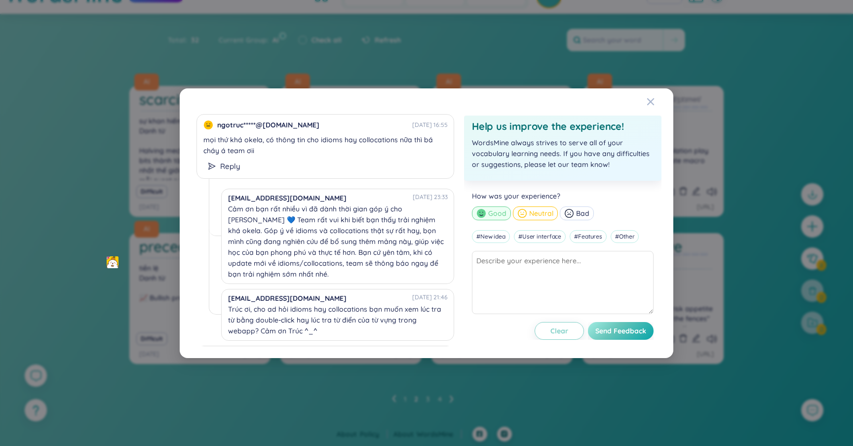
click at [549, 213] on span "Neutral" at bounding box center [541, 213] width 24 height 11
click at [524, 258] on textarea at bounding box center [563, 282] width 182 height 63
paste textarea "1.look up từ vừng trên browser thì popup show ra ít nghĩa quá ad => Nên nhiều n…"
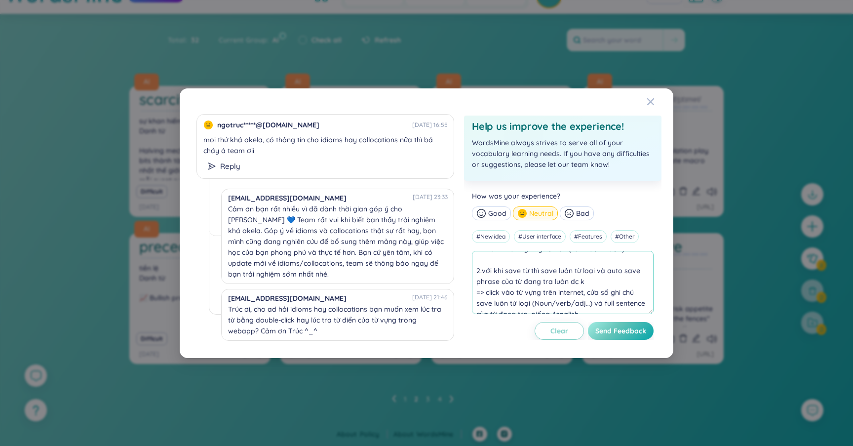
scroll to position [0, 0]
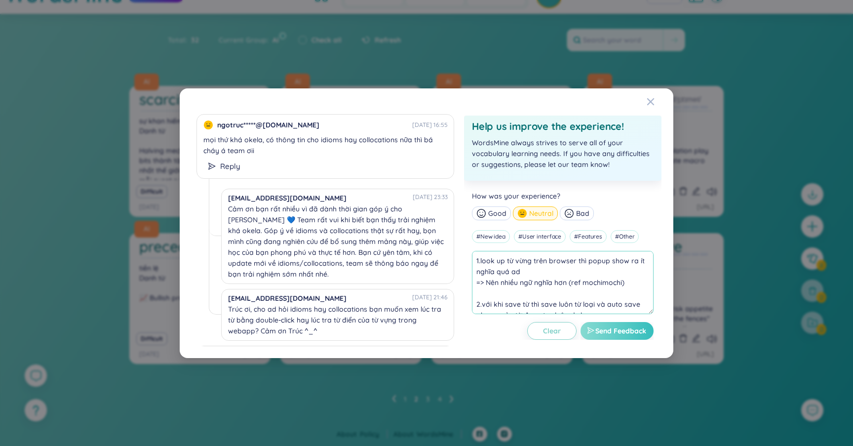
type textarea "1.look up từ vừng trên browser thì popup show ra ít nghĩa quá ad => Nên nhiều n…"
click at [617, 332] on span "Send Feedback" at bounding box center [621, 331] width 51 height 10
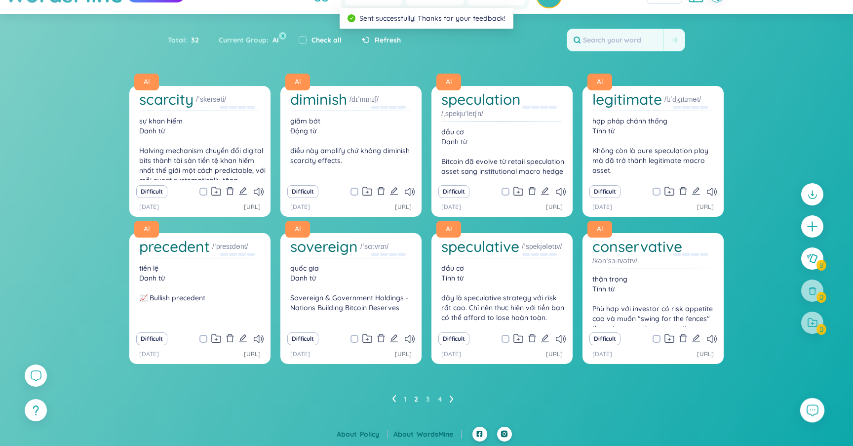
click at [819, 414] on icon at bounding box center [812, 409] width 13 height 13
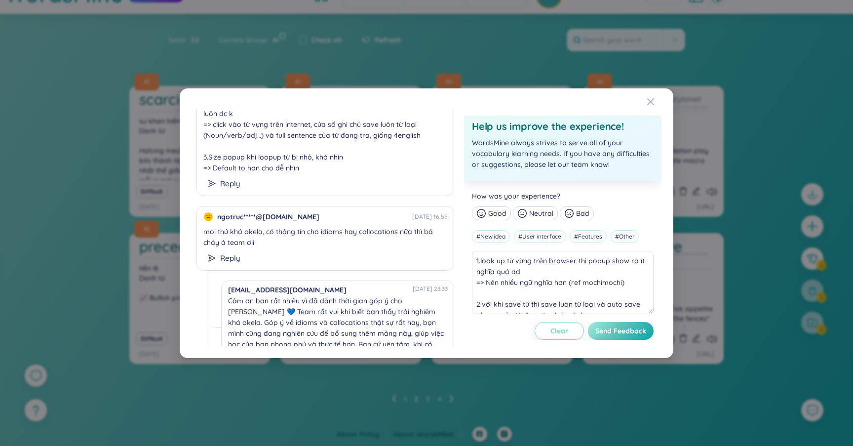
scroll to position [85, 0]
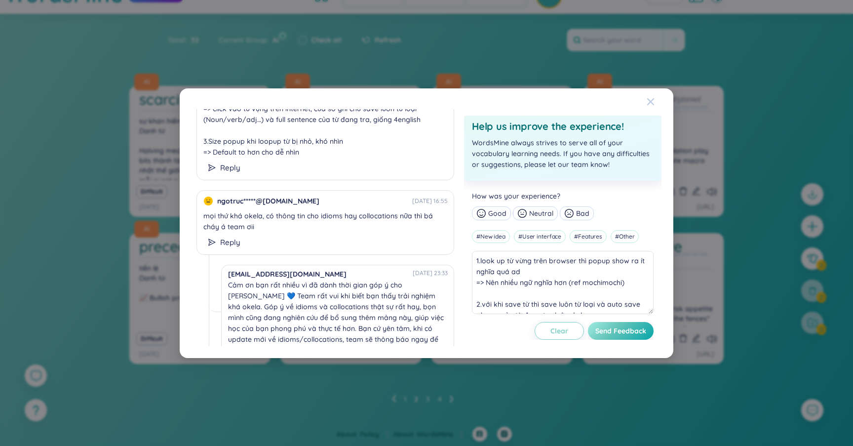
click at [656, 99] on span "Close" at bounding box center [660, 101] width 27 height 27
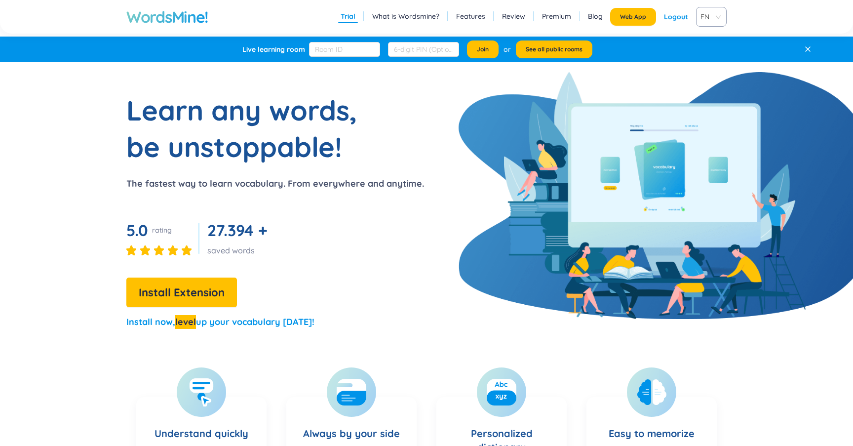
click at [476, 19] on link "Features" at bounding box center [470, 16] width 29 height 10
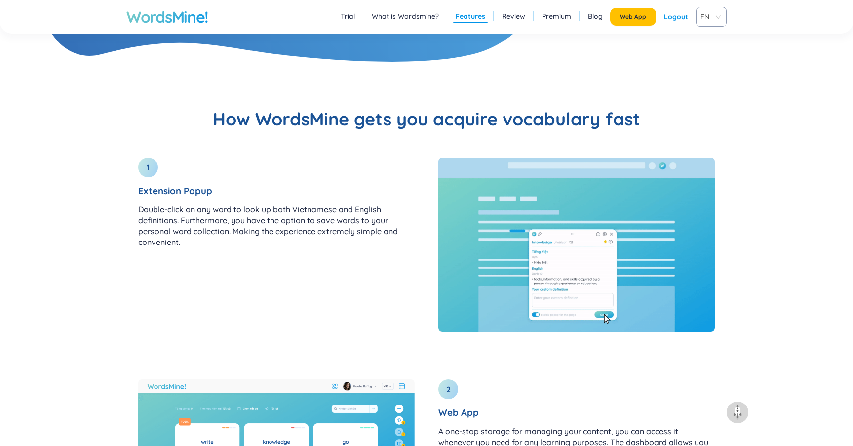
click at [504, 18] on link "Review" at bounding box center [513, 16] width 23 height 10
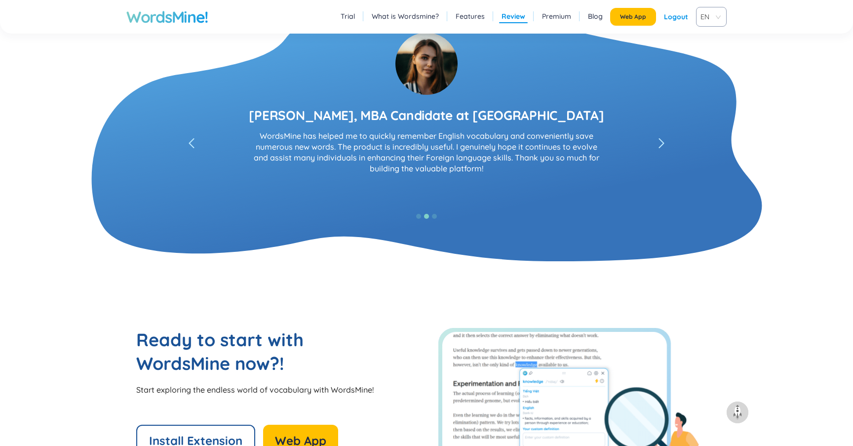
click at [552, 16] on link "Premium" at bounding box center [556, 16] width 29 height 10
